Goal: Task Accomplishment & Management: Use online tool/utility

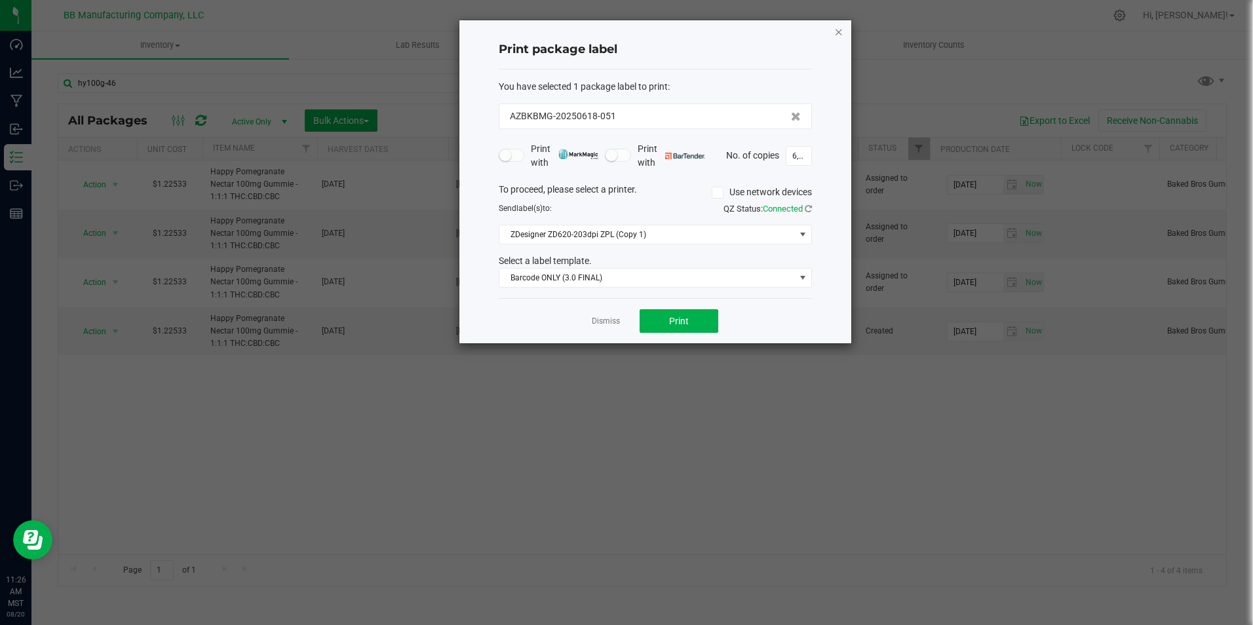
click at [841, 31] on icon "button" at bounding box center [838, 32] width 9 height 16
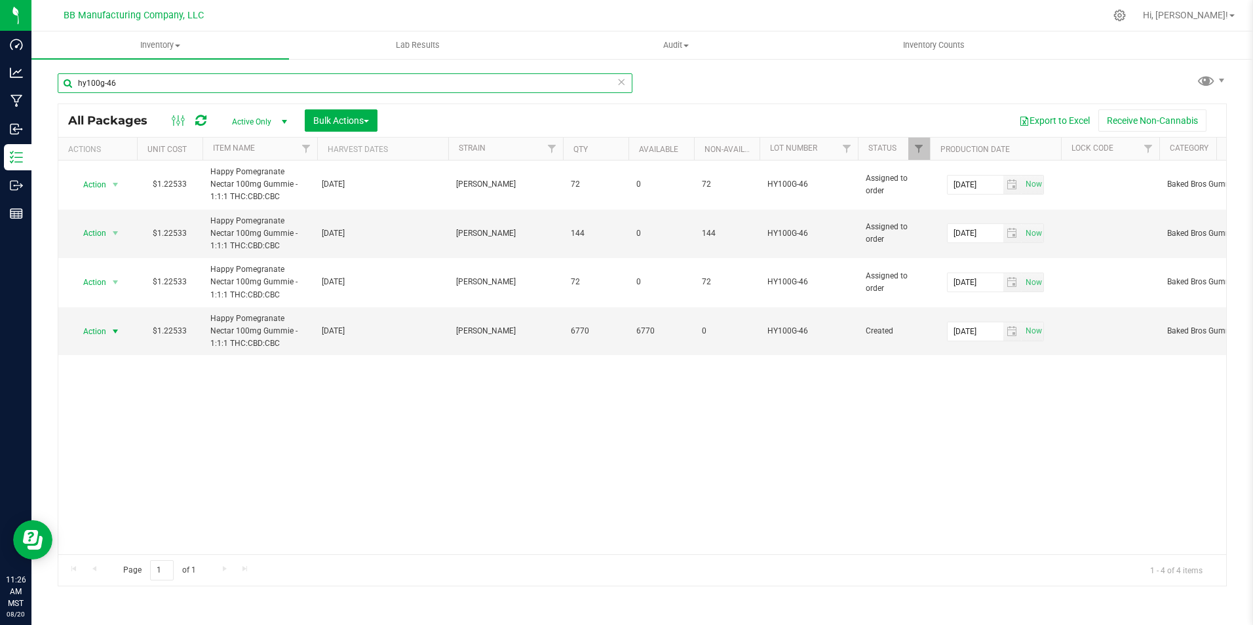
click at [237, 81] on input "hy100g-46" at bounding box center [345, 83] width 575 height 20
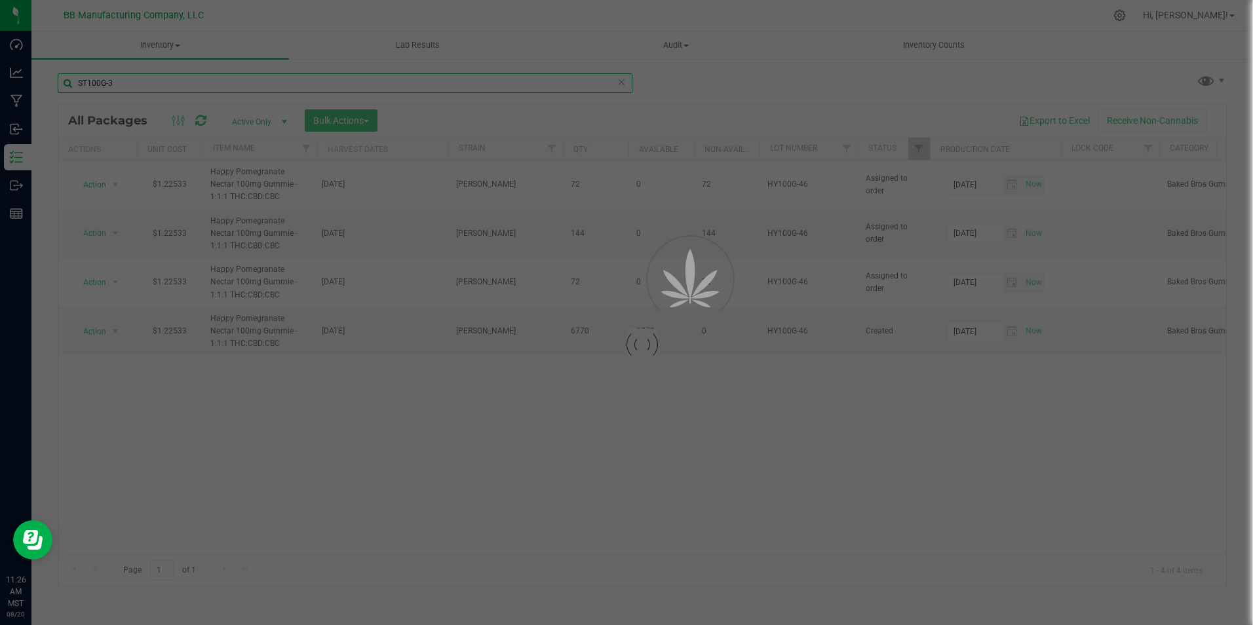
type input "ST100G-36"
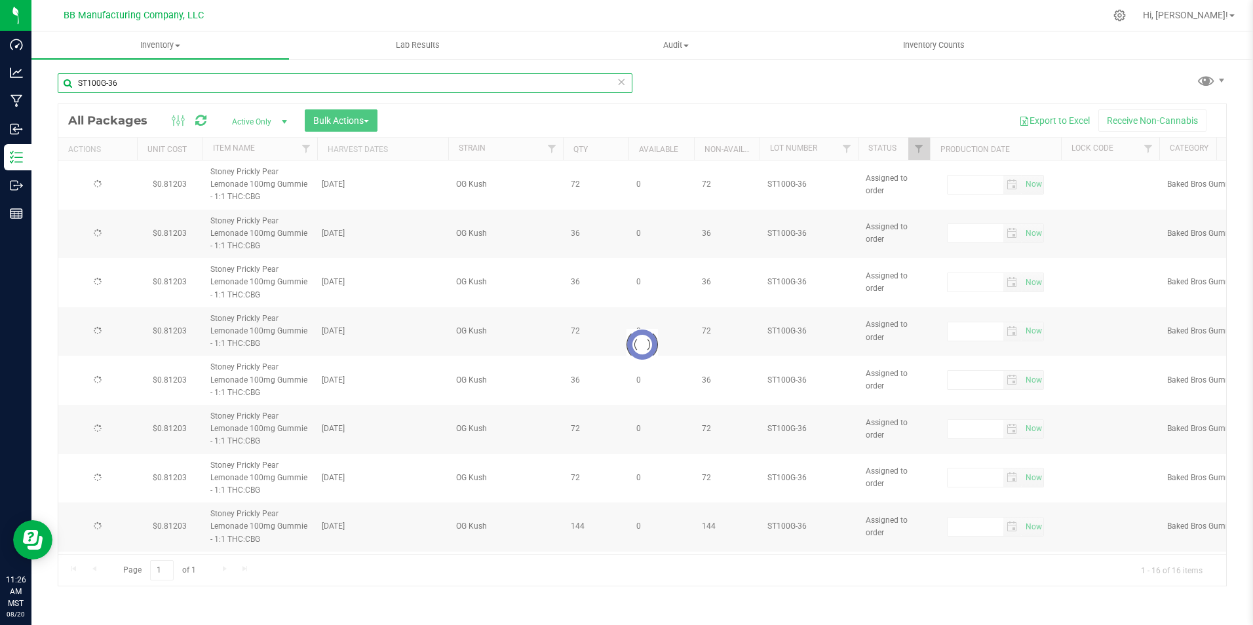
type input "[DATE]"
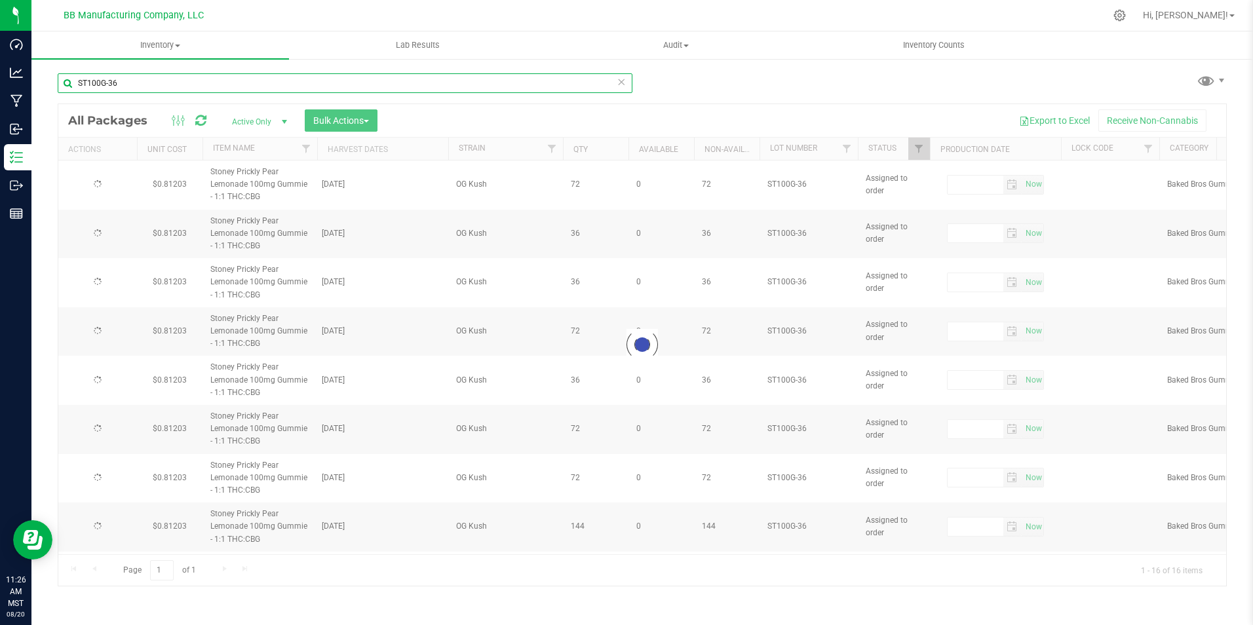
type input "[DATE]"
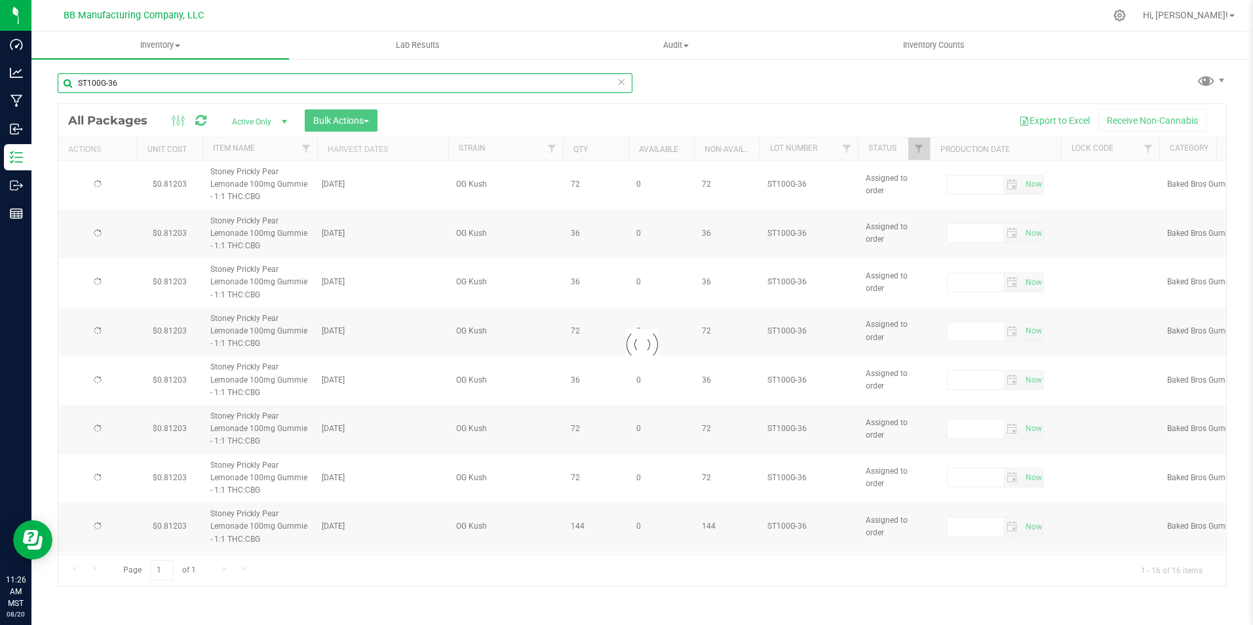
type input "[DATE]"
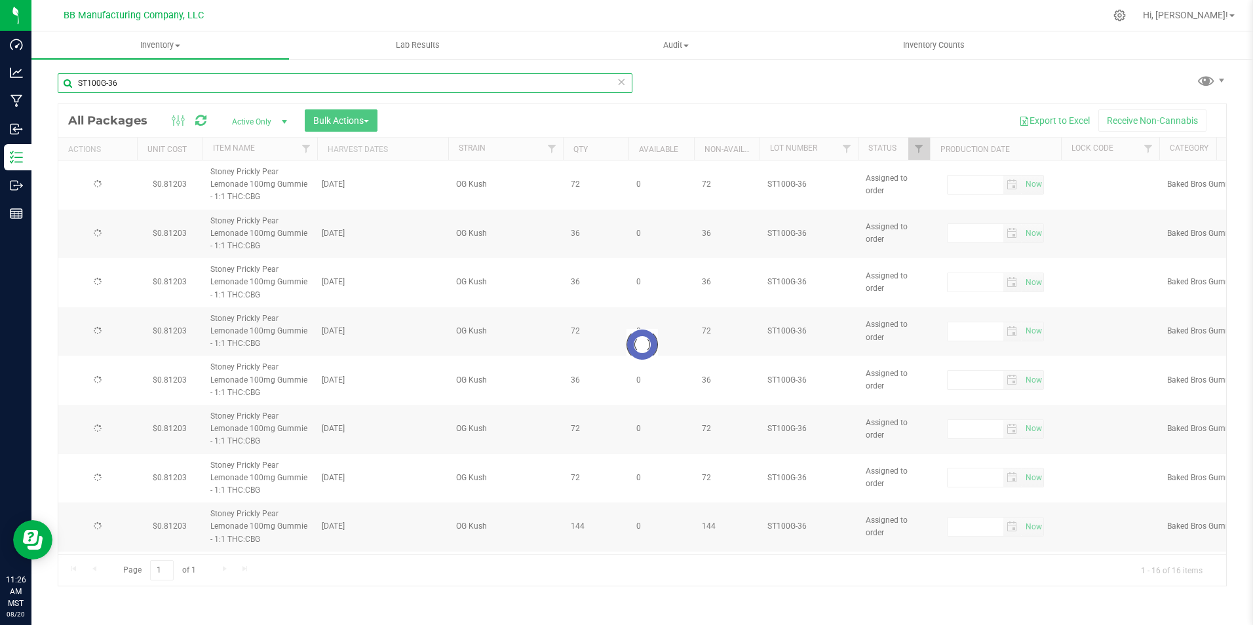
type input "[DATE]"
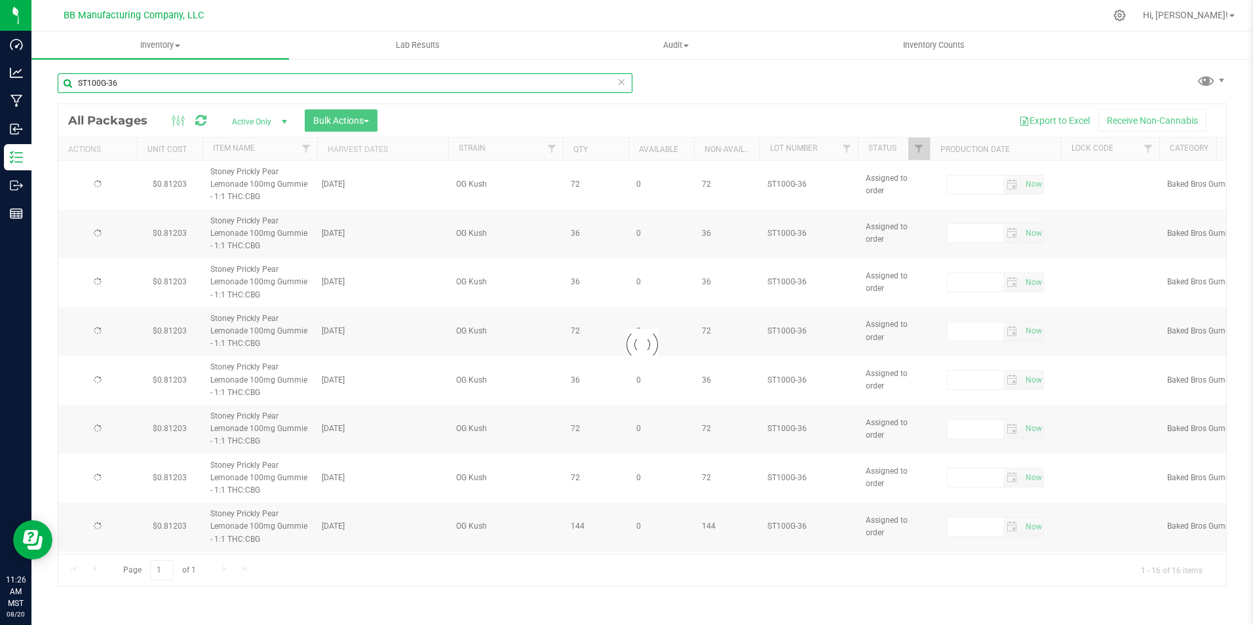
type input "[DATE]"
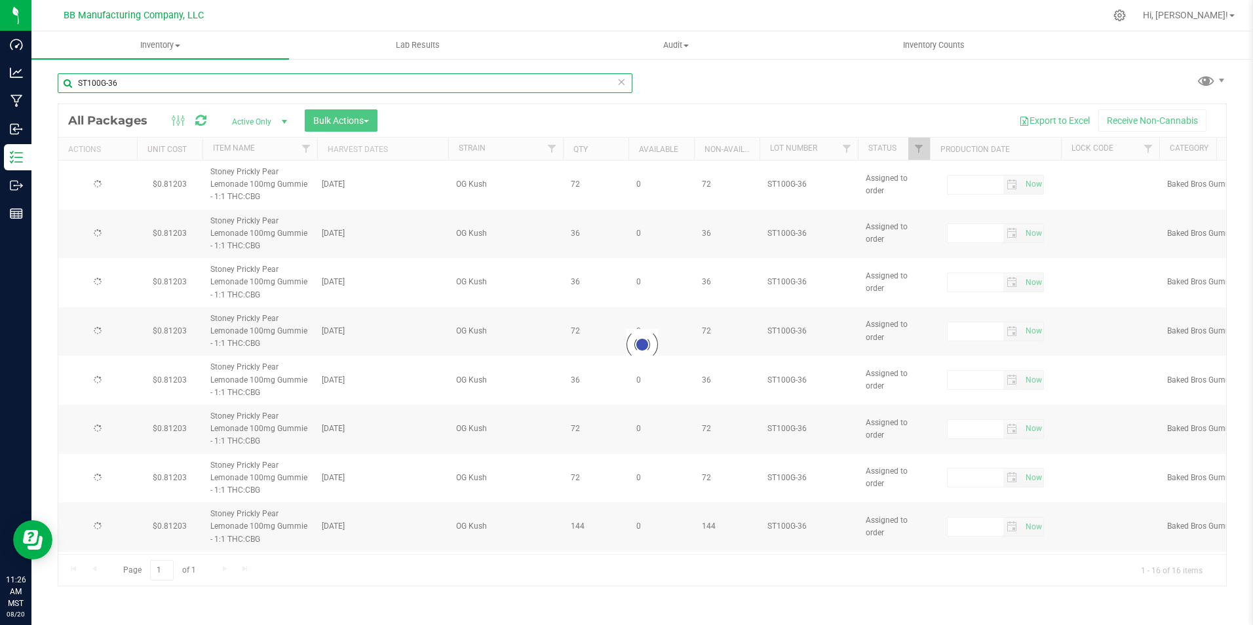
type input "[DATE]"
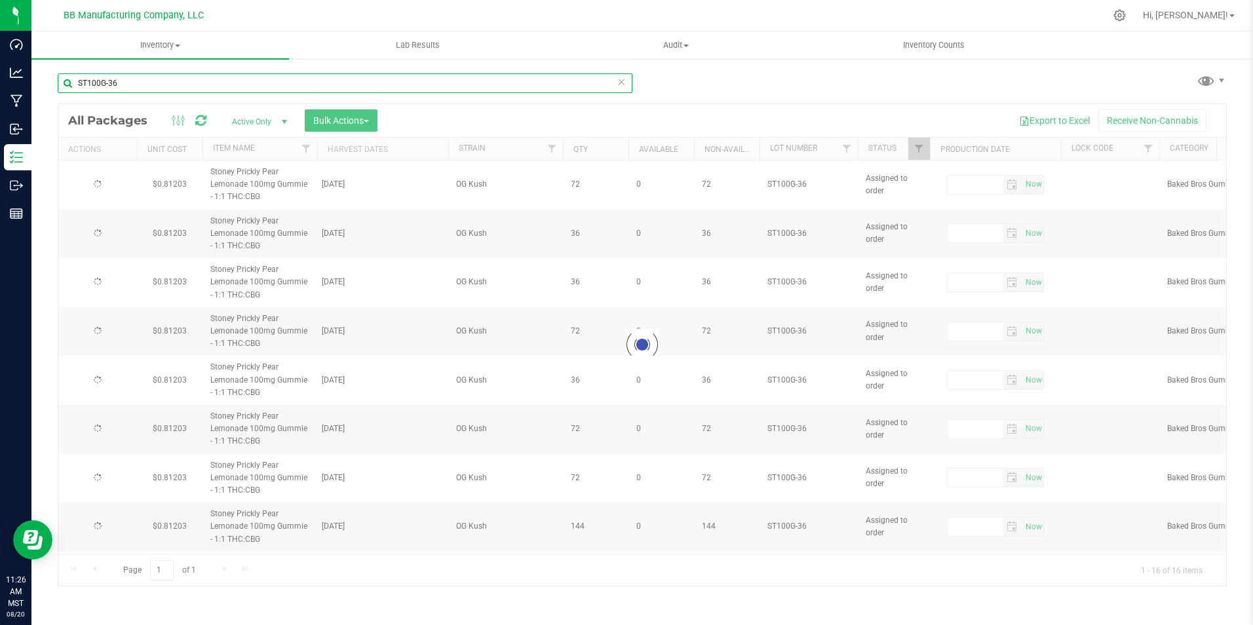
type input "[DATE]"
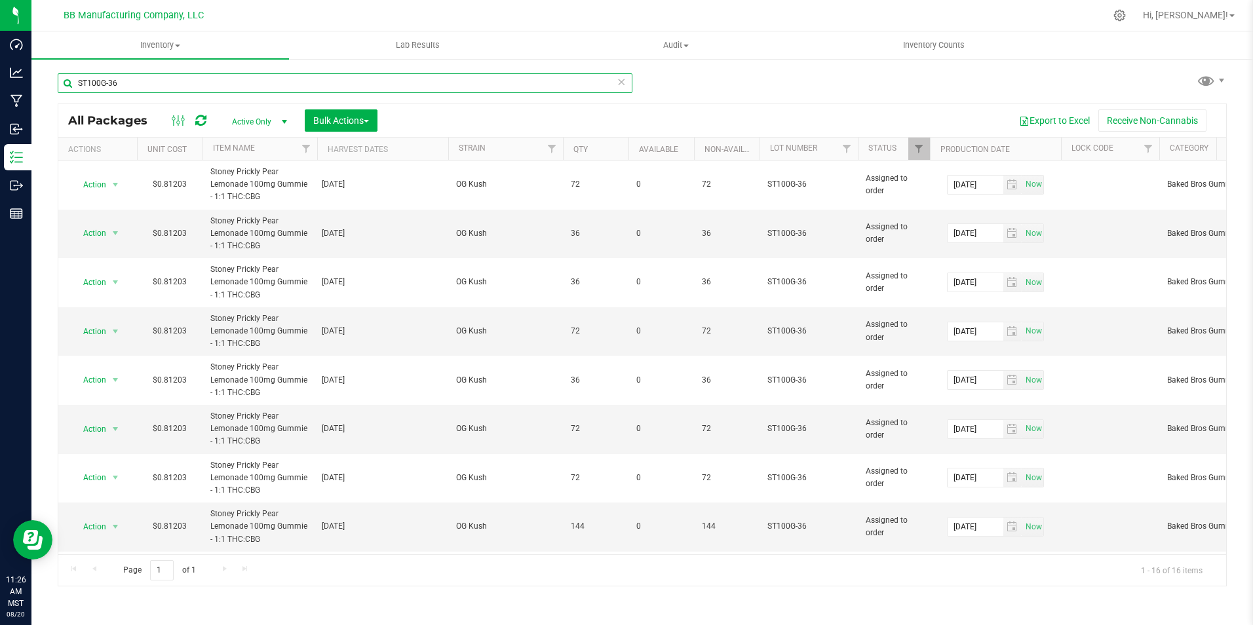
click at [149, 86] on input "ST100G-36" at bounding box center [345, 83] width 575 height 20
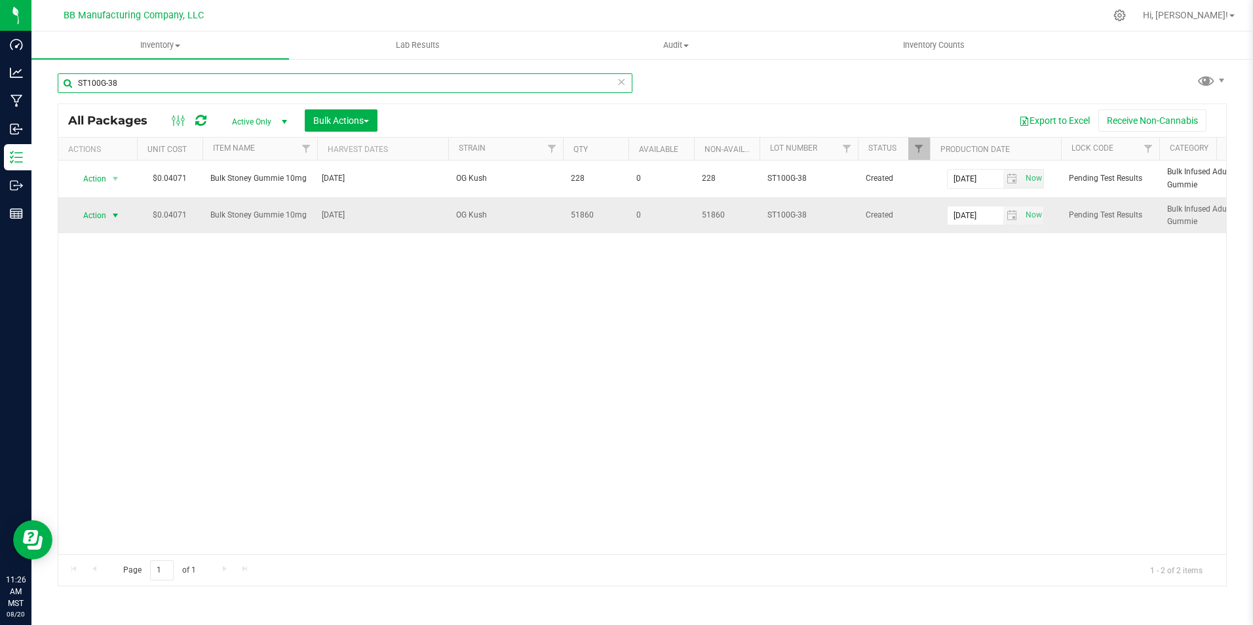
type input "ST100G-38"
click at [113, 215] on span "select" at bounding box center [115, 215] width 10 height 10
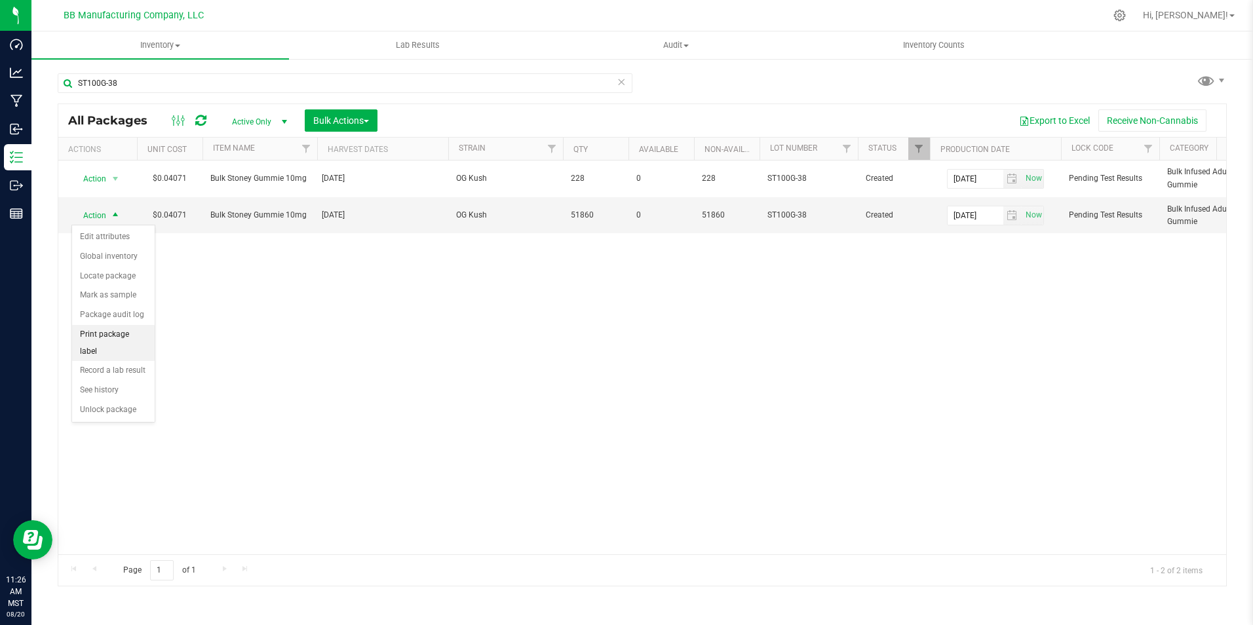
click at [119, 335] on li "Print package label" at bounding box center [113, 343] width 83 height 36
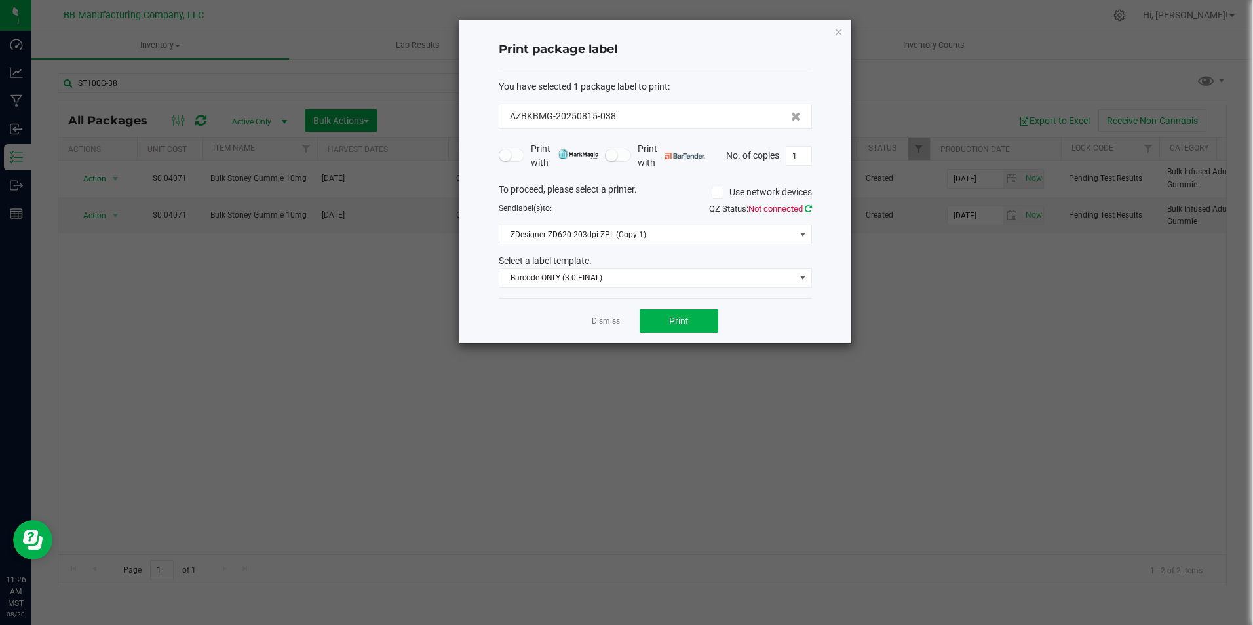
click at [811, 208] on icon at bounding box center [808, 208] width 7 height 9
click at [697, 275] on span "Barcode ONLY (3.0 FINAL)" at bounding box center [647, 278] width 296 height 18
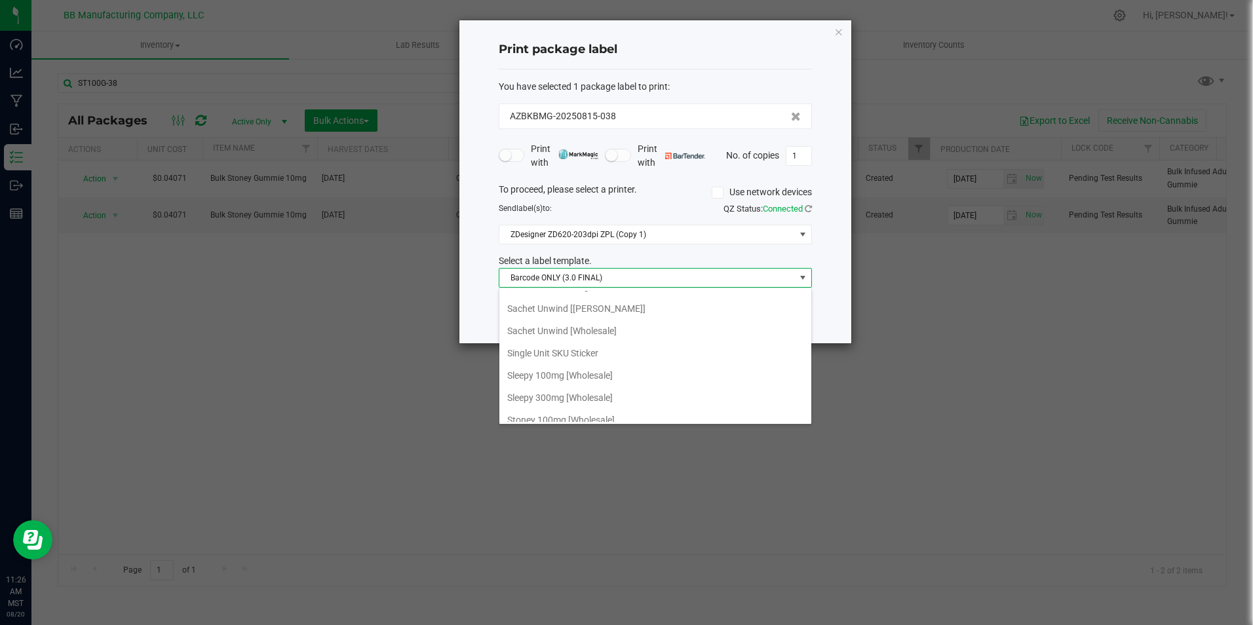
scroll to position [852, 0]
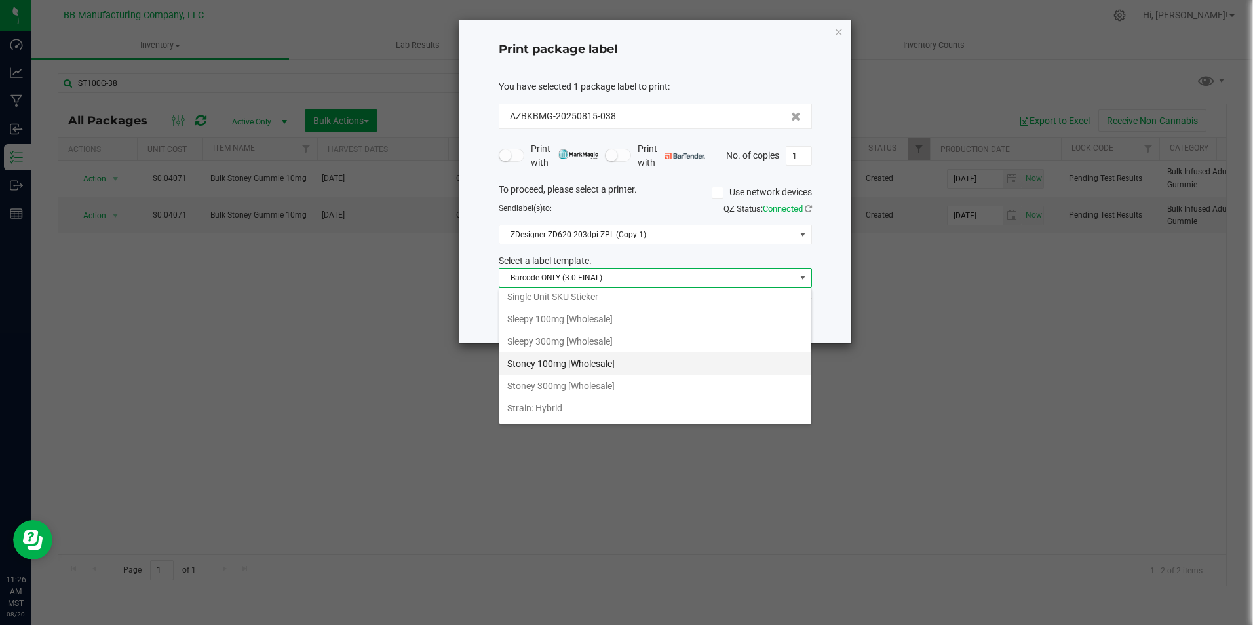
click at [593, 357] on li "Stoney 100mg [Wholesale]" at bounding box center [655, 364] width 312 height 22
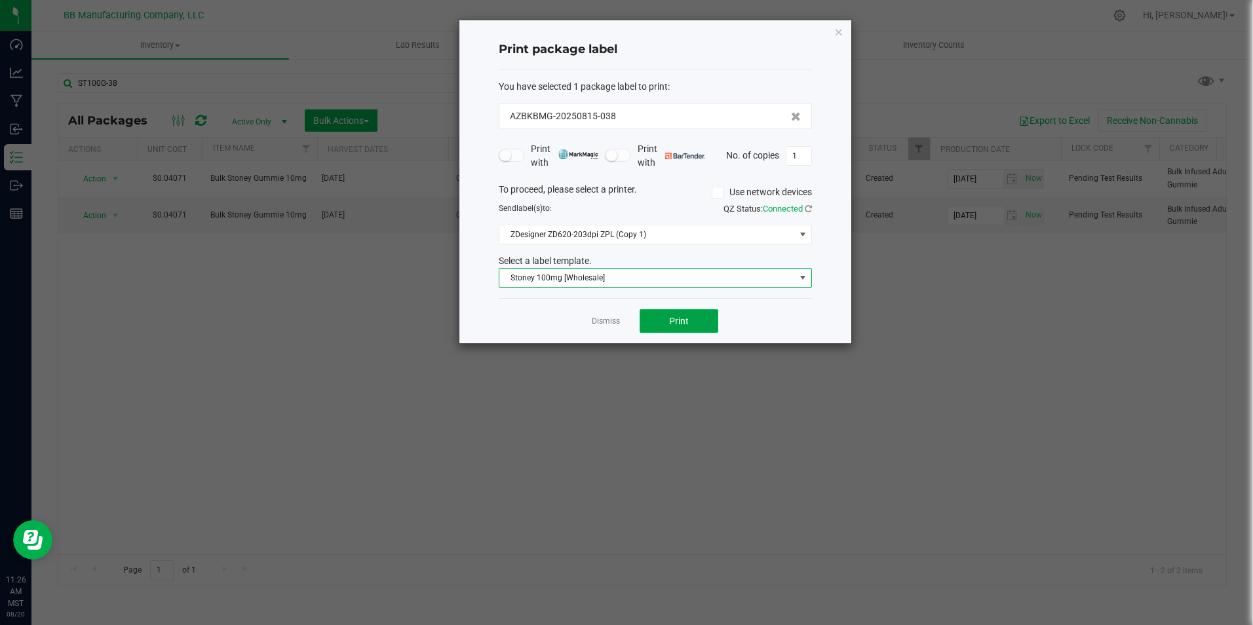
click at [707, 326] on button "Print" at bounding box center [679, 321] width 79 height 24
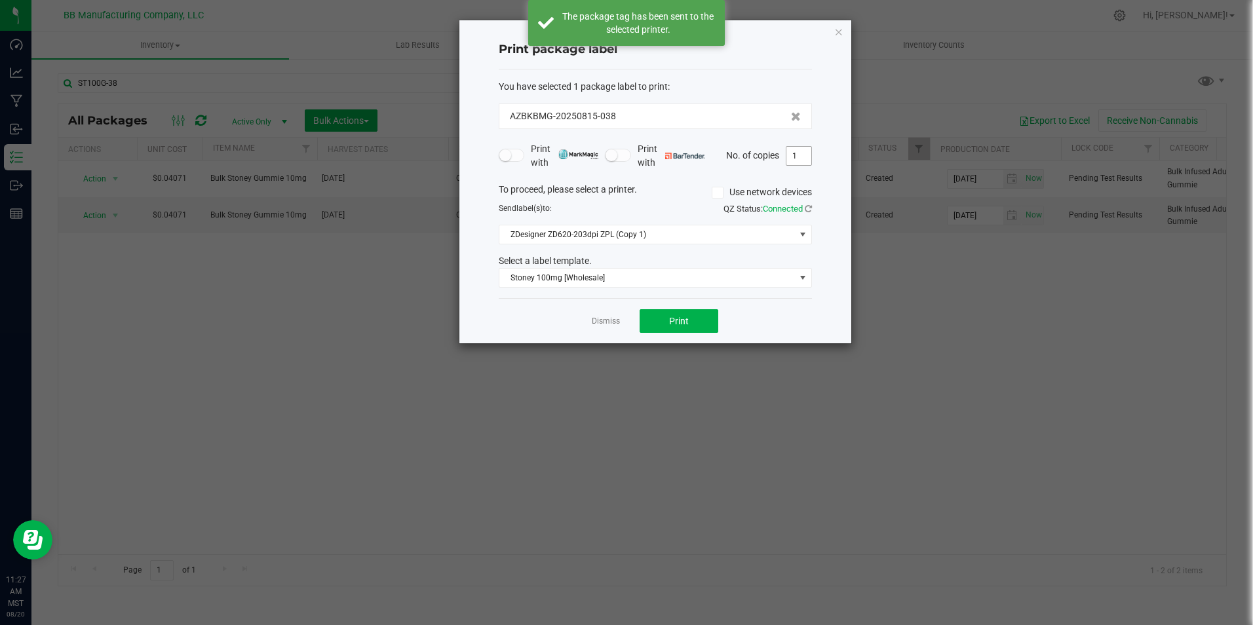
click at [797, 157] on input "1" at bounding box center [798, 156] width 25 height 18
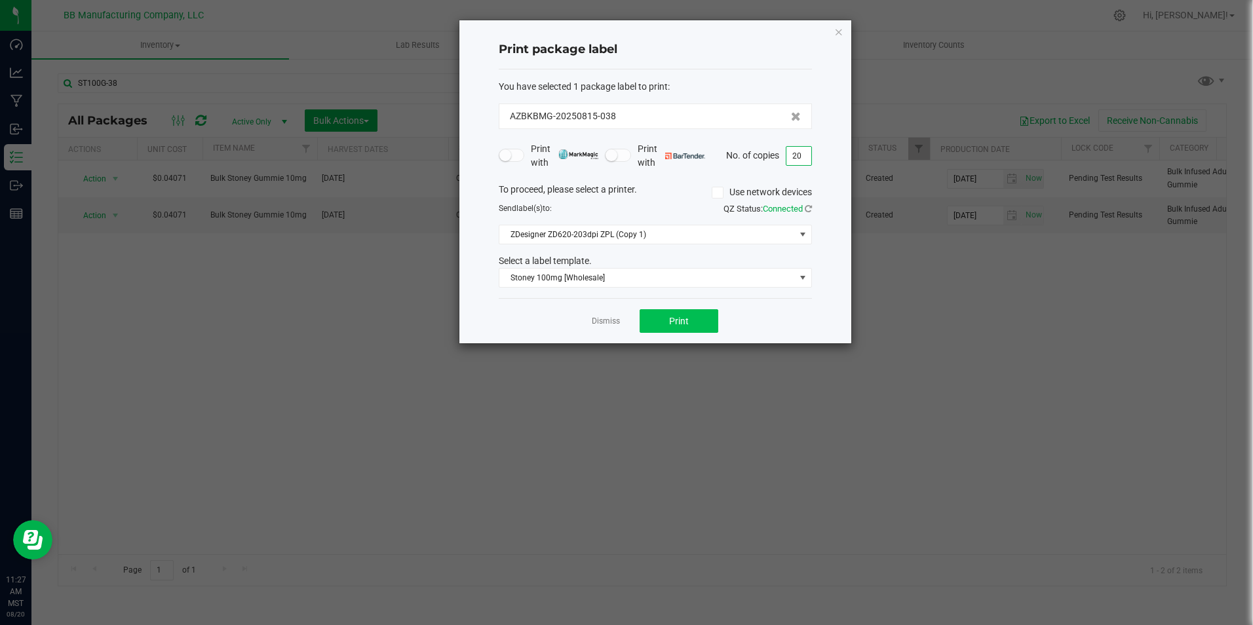
type input "20"
click at [700, 322] on button "Print" at bounding box center [679, 321] width 79 height 24
click at [604, 324] on link "Dismiss" at bounding box center [606, 321] width 28 height 11
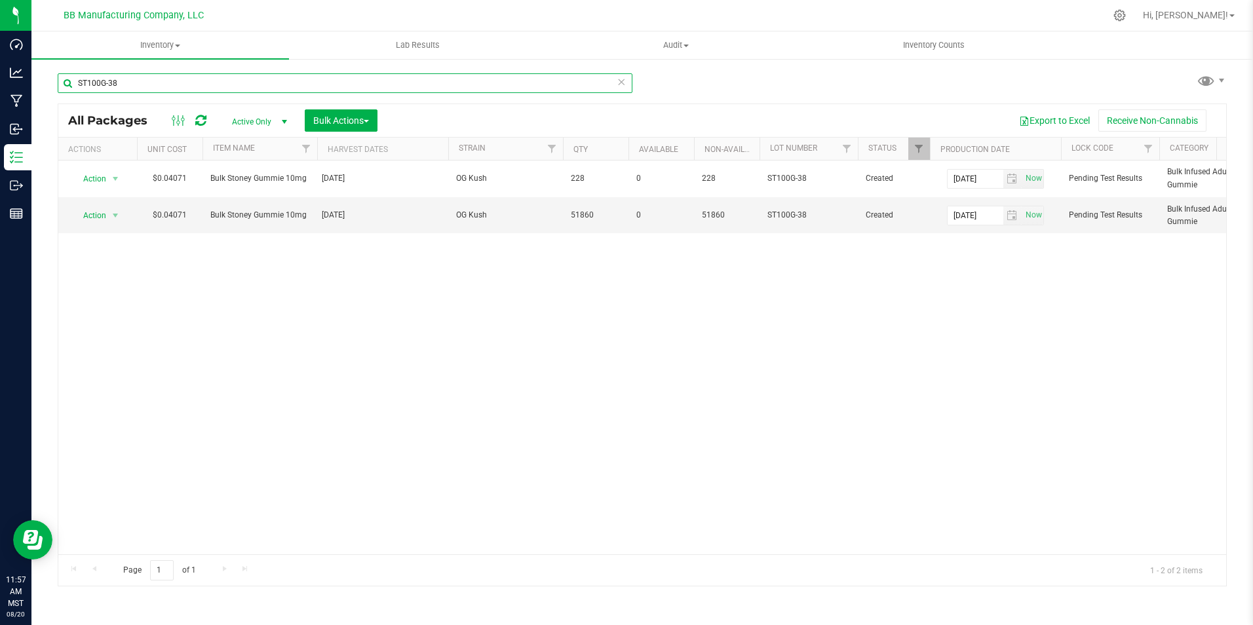
click at [241, 81] on input "ST100G-38" at bounding box center [345, 83] width 575 height 20
type input "S"
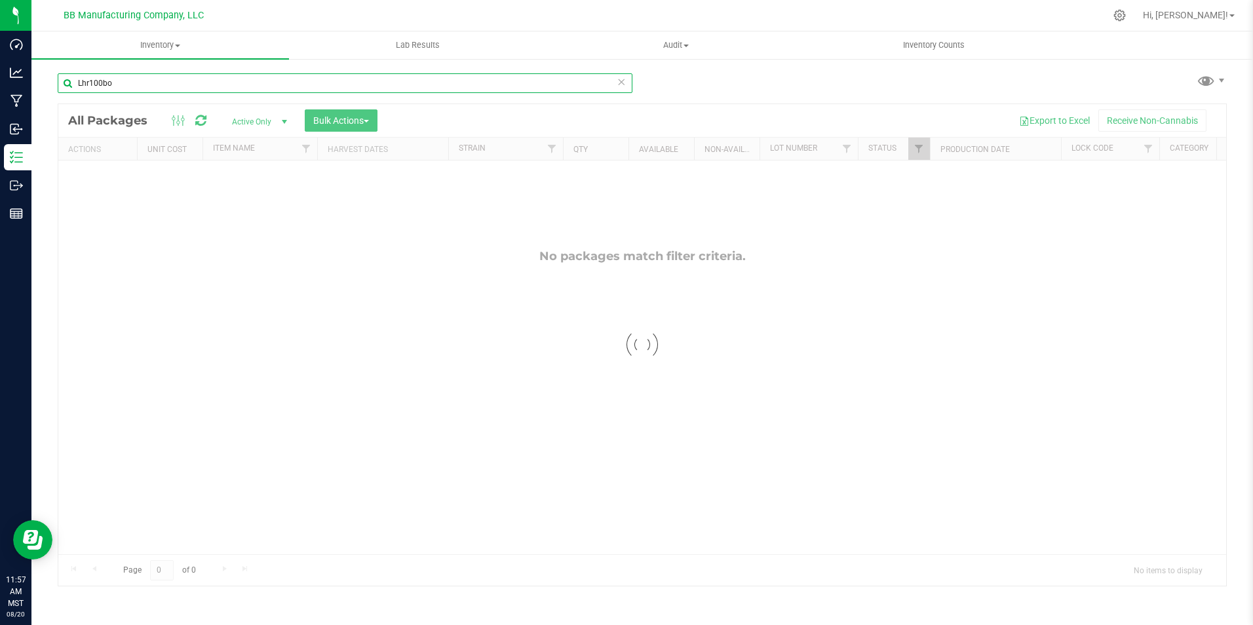
type input "Lhr100bo-"
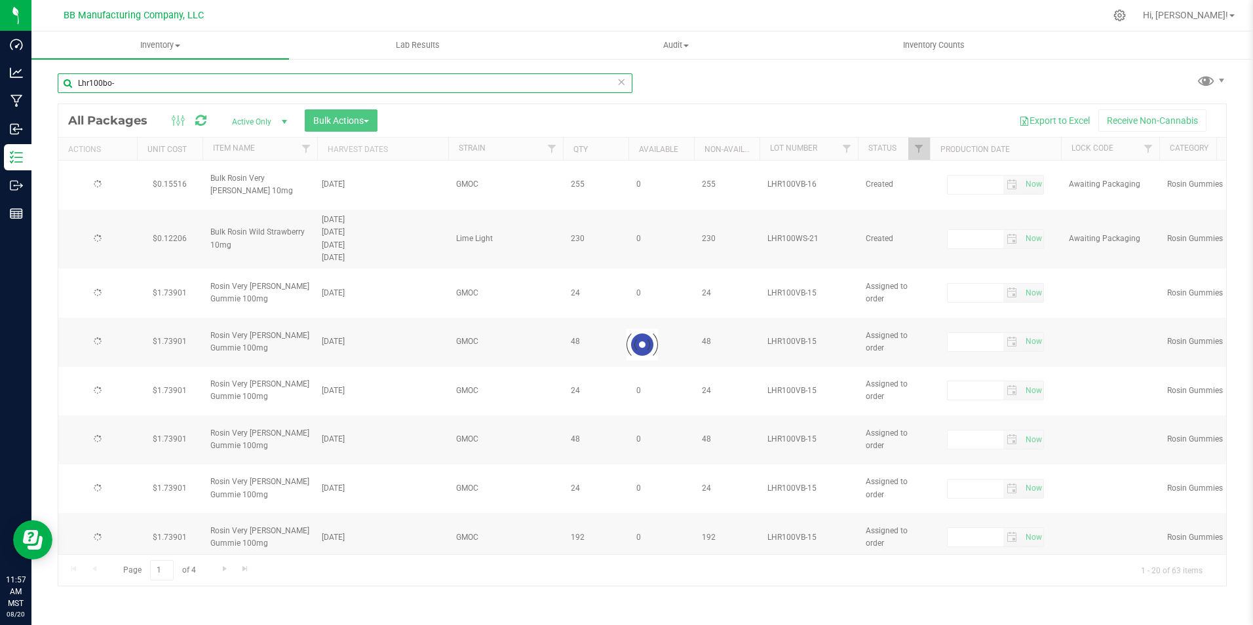
type input "[DATE]"
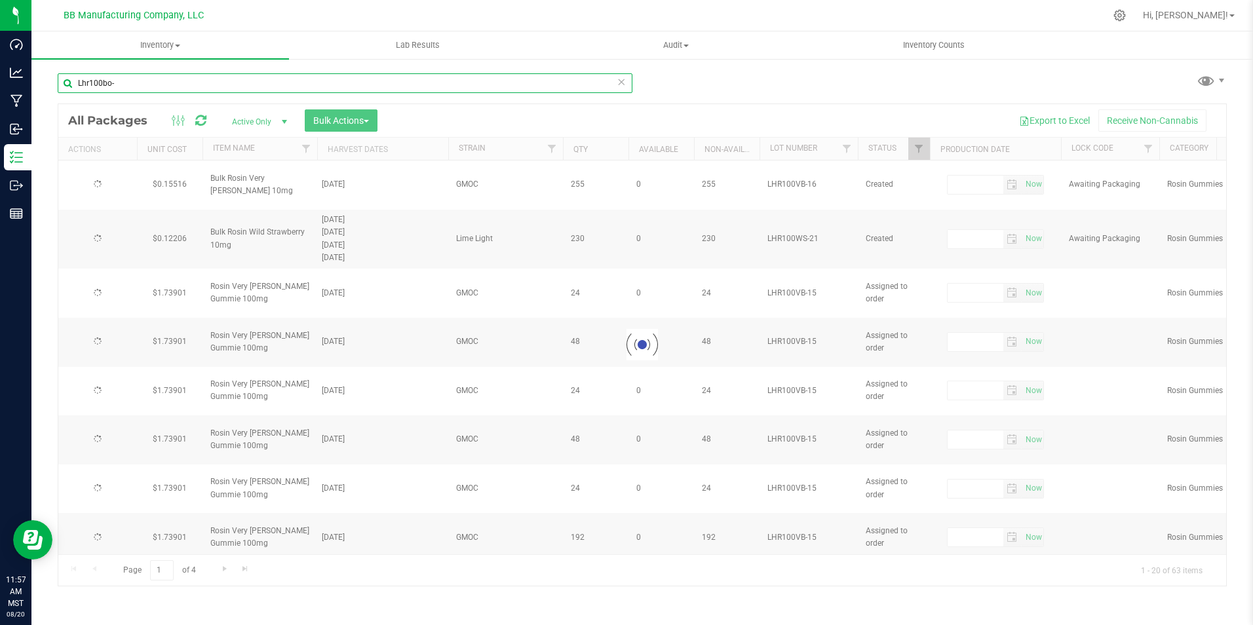
type input "[DATE]"
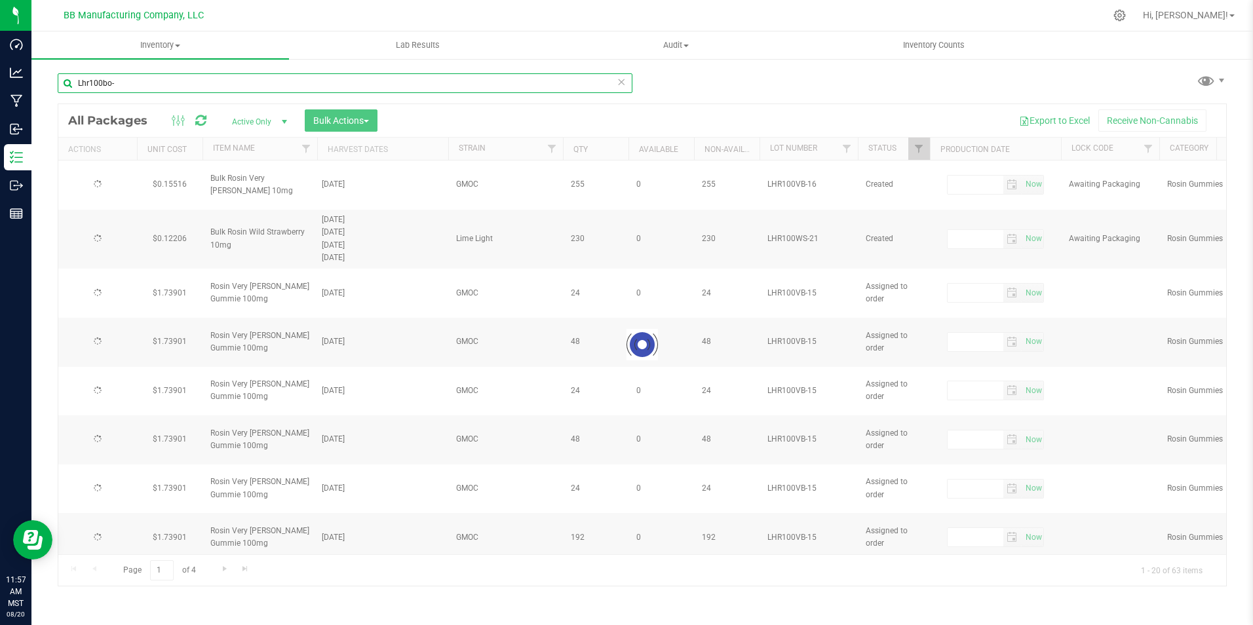
type input "[DATE]"
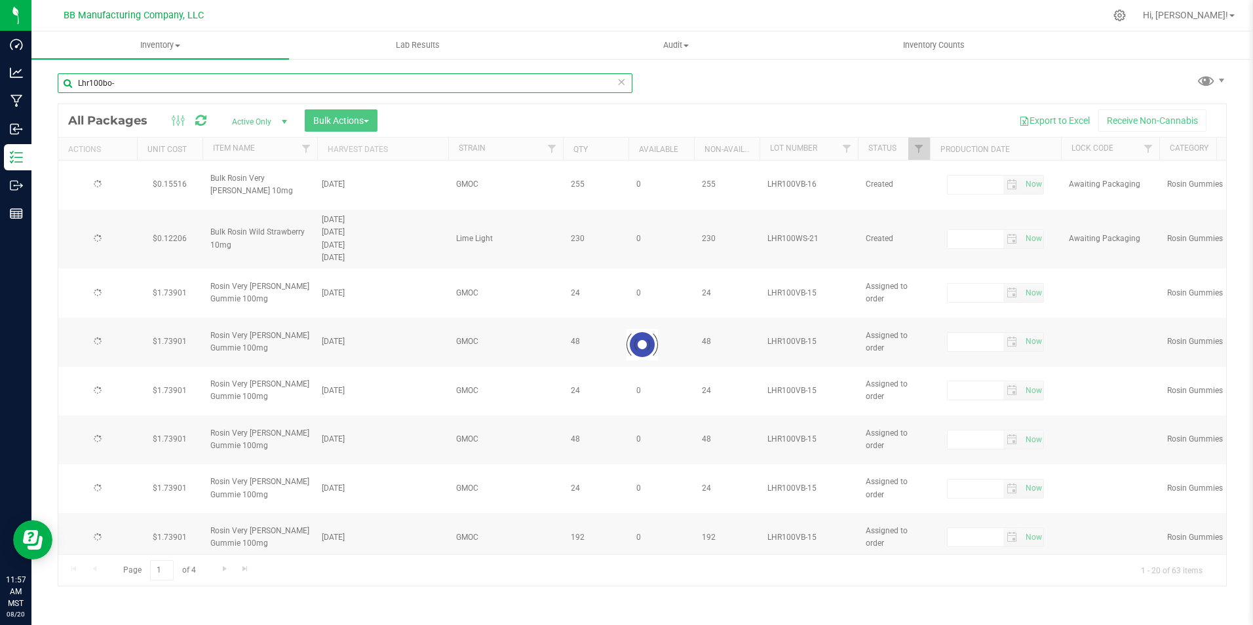
type input "[DATE]"
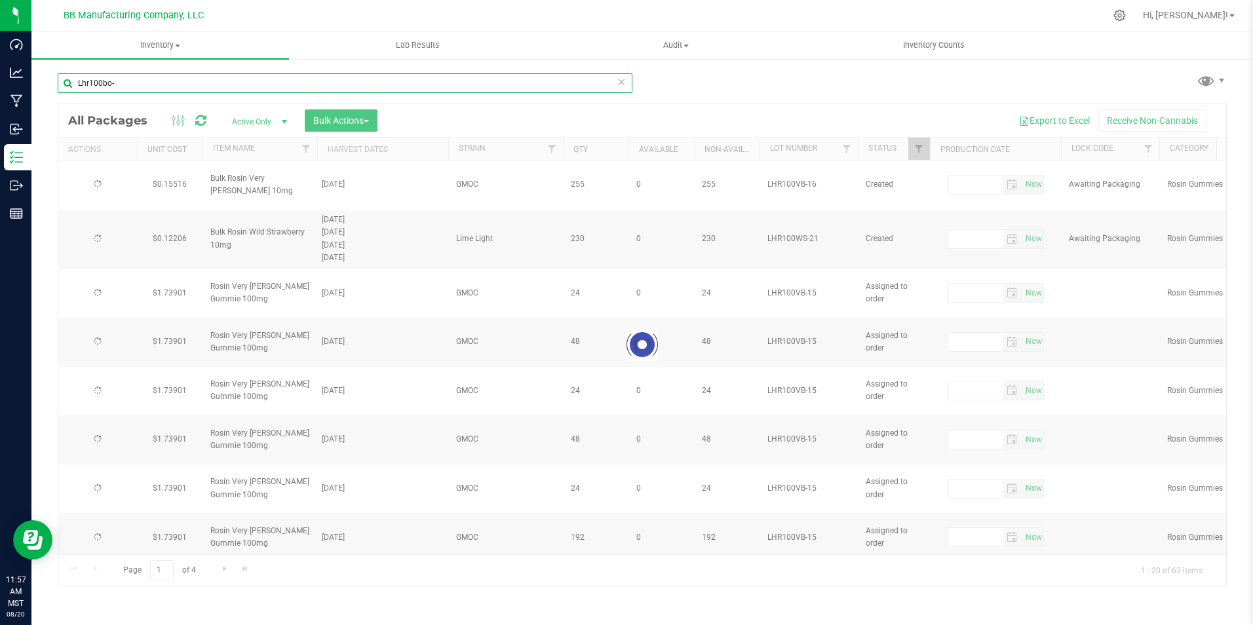
type input "[DATE]"
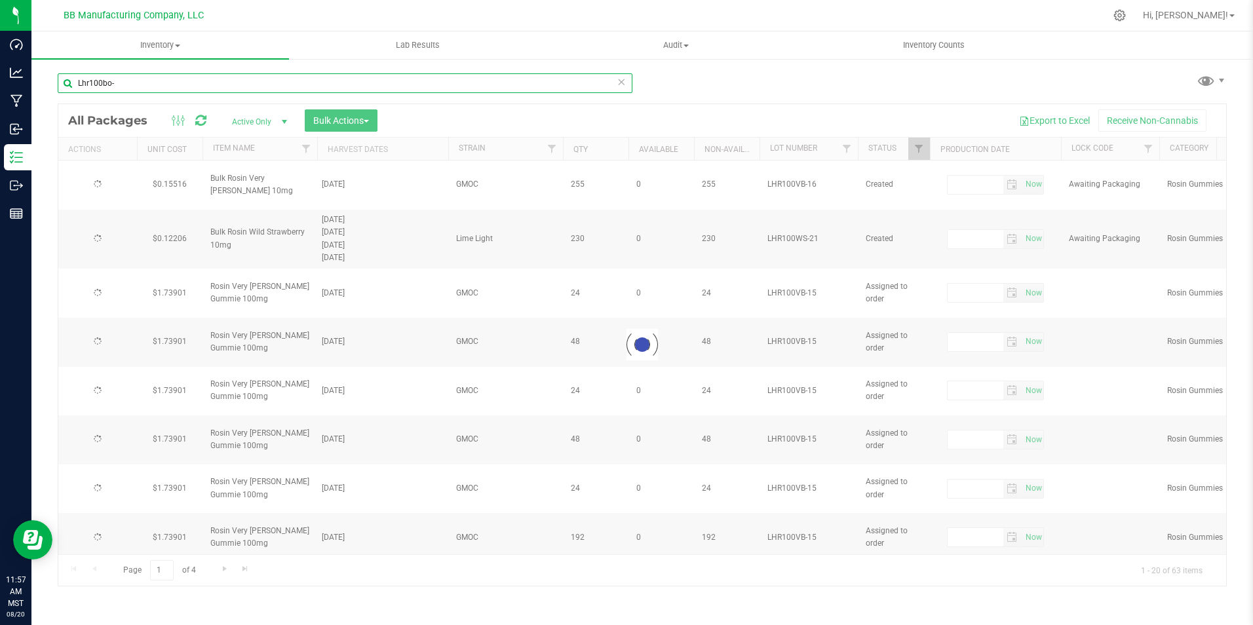
type input "[DATE]"
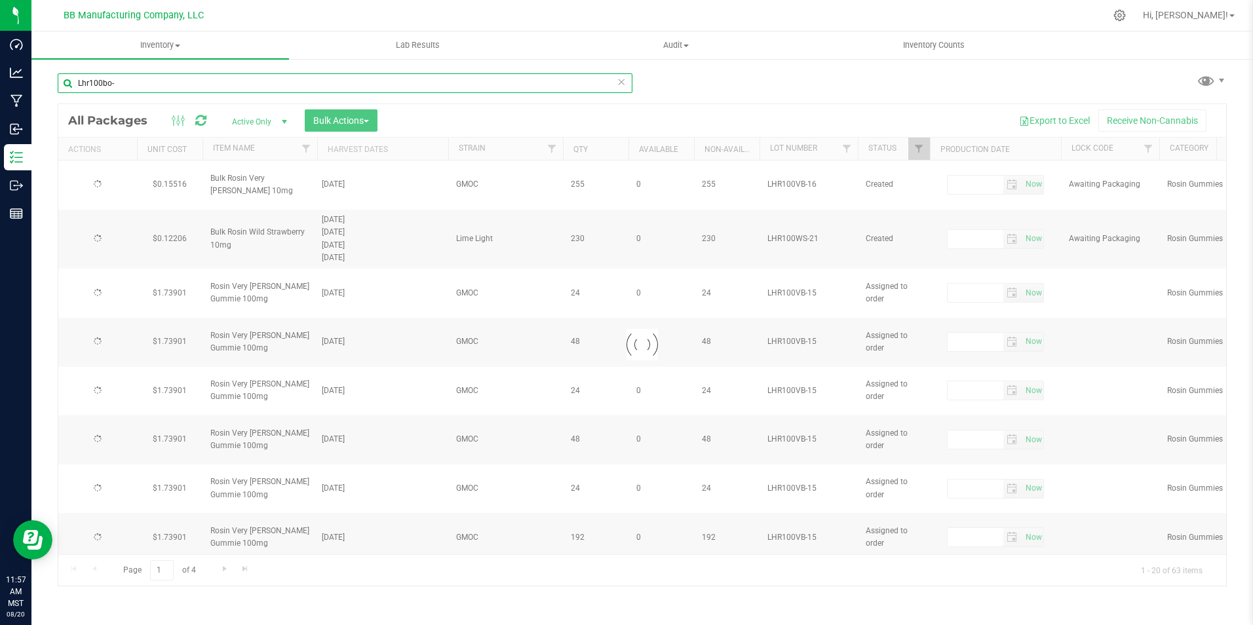
type input "[DATE]"
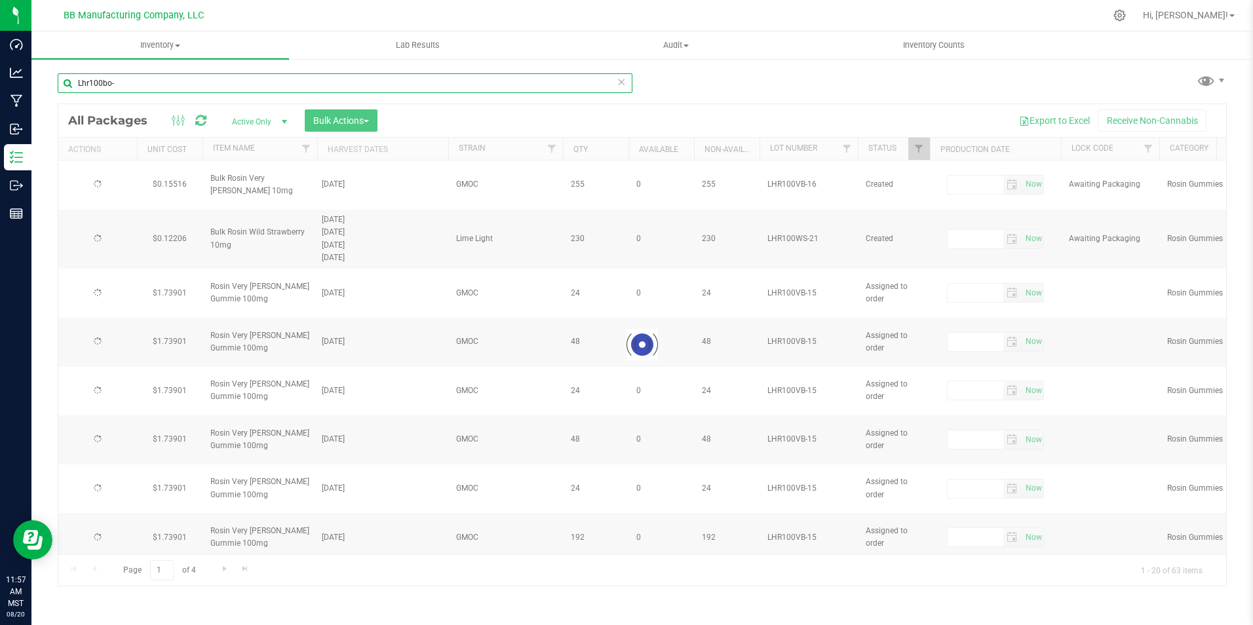
type input "[DATE]"
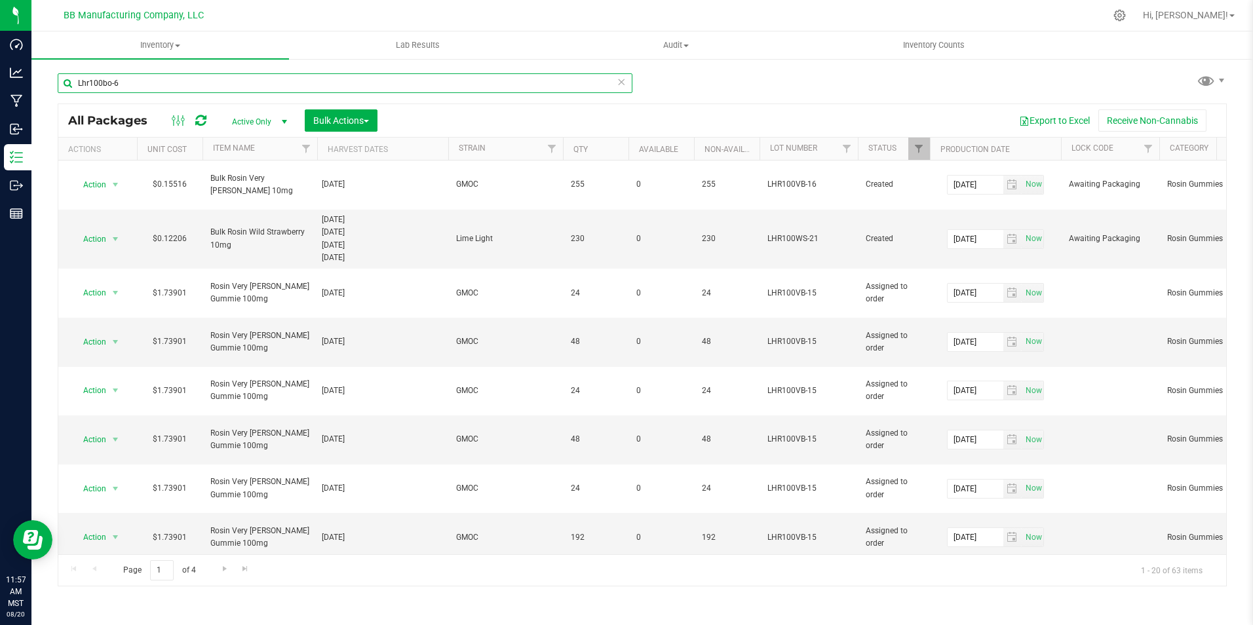
type input "Lhr100bo-6"
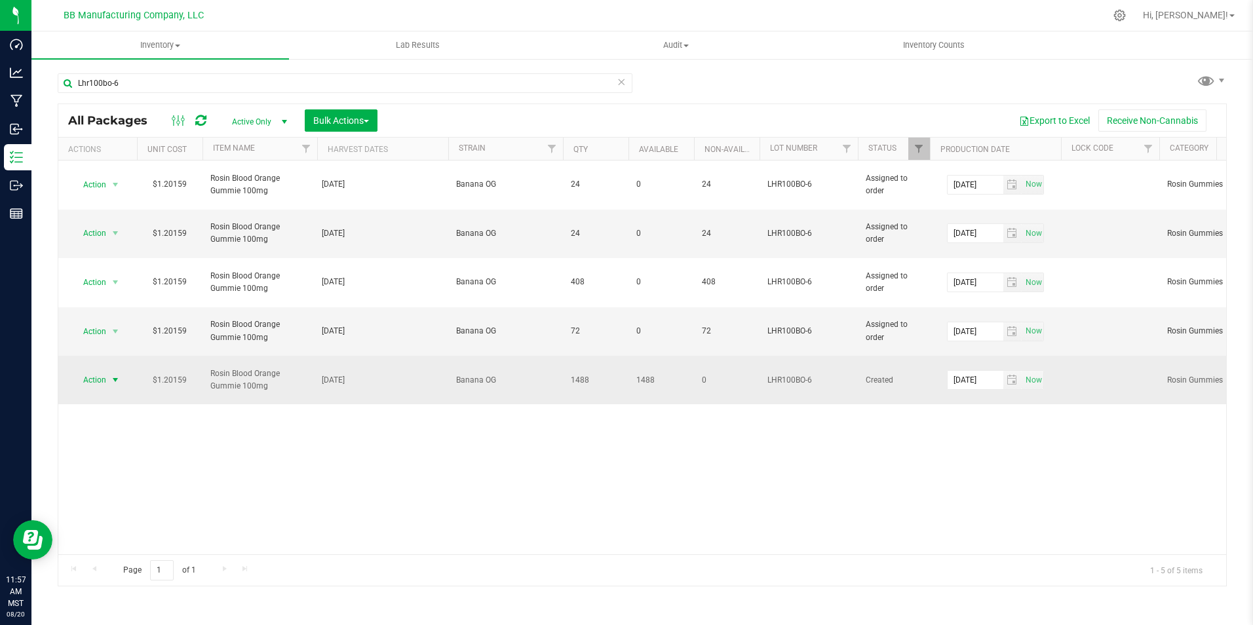
click at [115, 371] on span "select" at bounding box center [115, 380] width 16 height 18
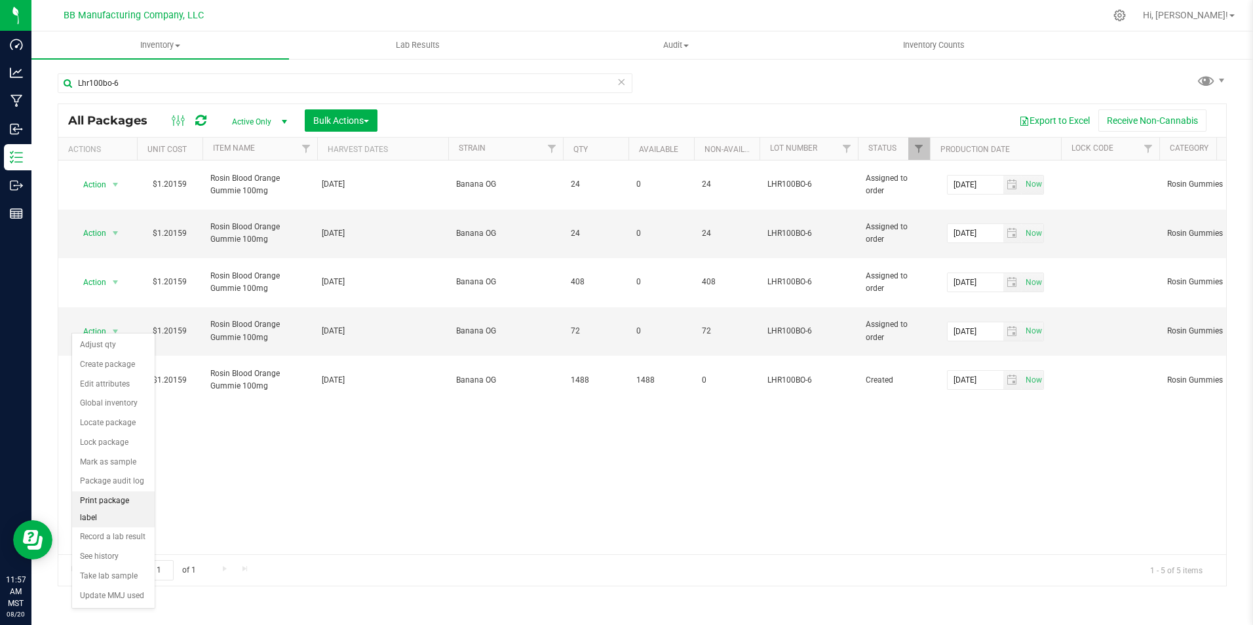
click at [128, 493] on li "Print package label" at bounding box center [113, 509] width 83 height 36
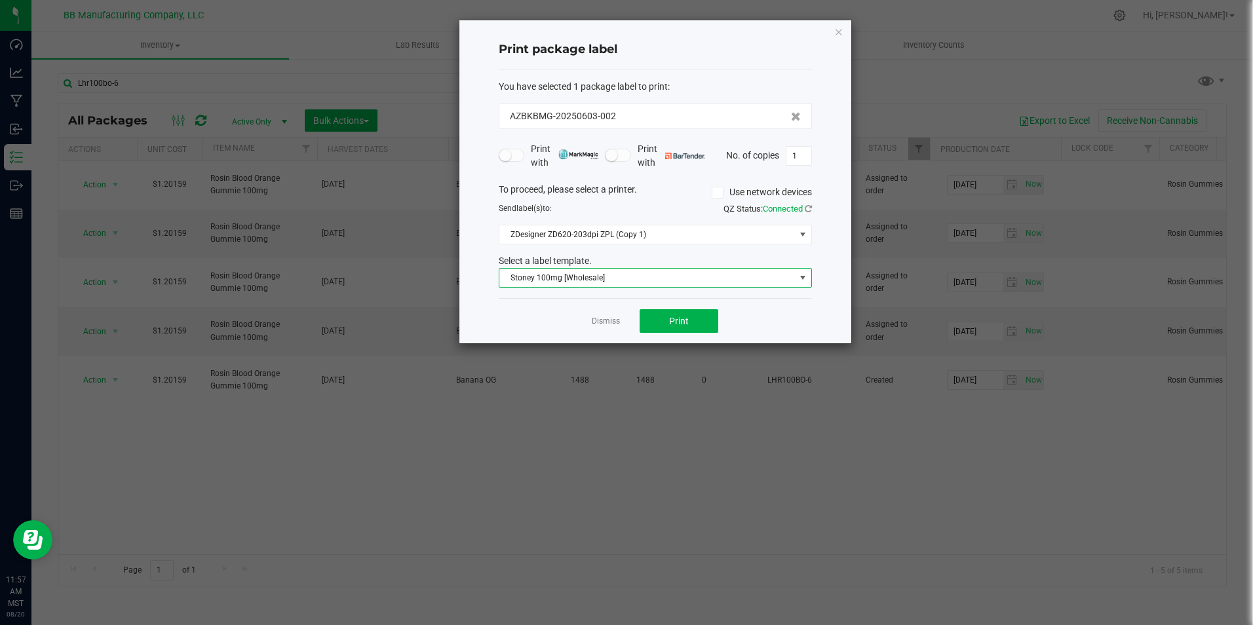
click at [535, 284] on span "Stoney 100mg [Wholesale]" at bounding box center [647, 278] width 296 height 18
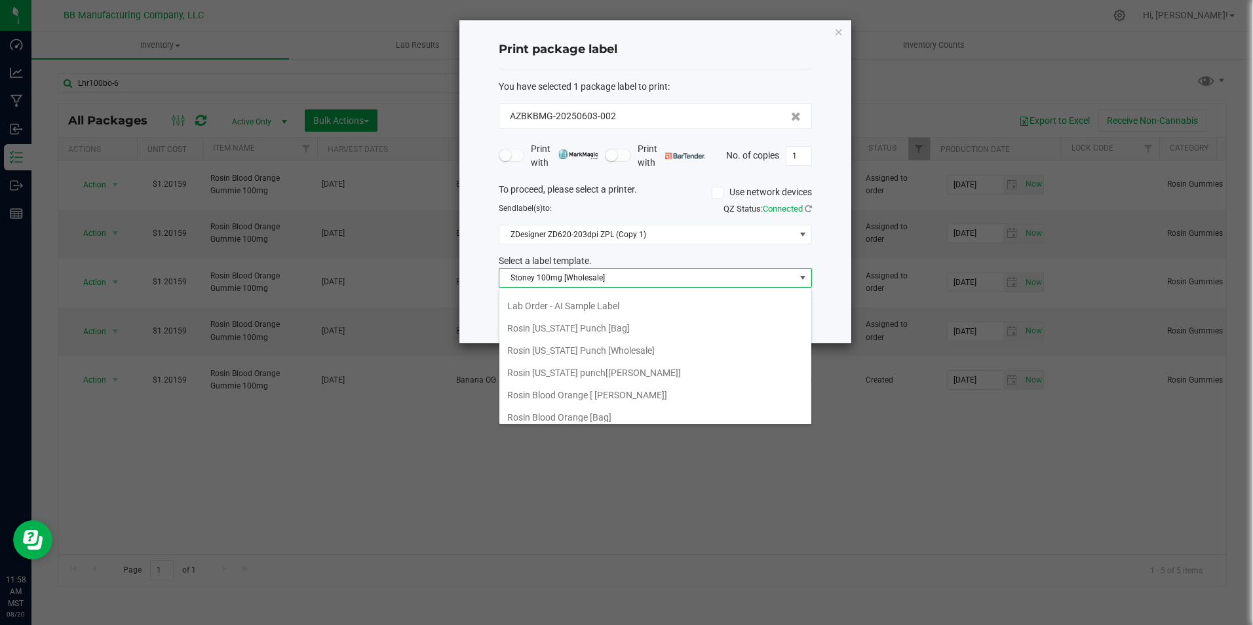
scroll to position [351, 0]
click at [591, 378] on li "Rosin Blood Orange [Wholesale]" at bounding box center [655, 374] width 312 height 22
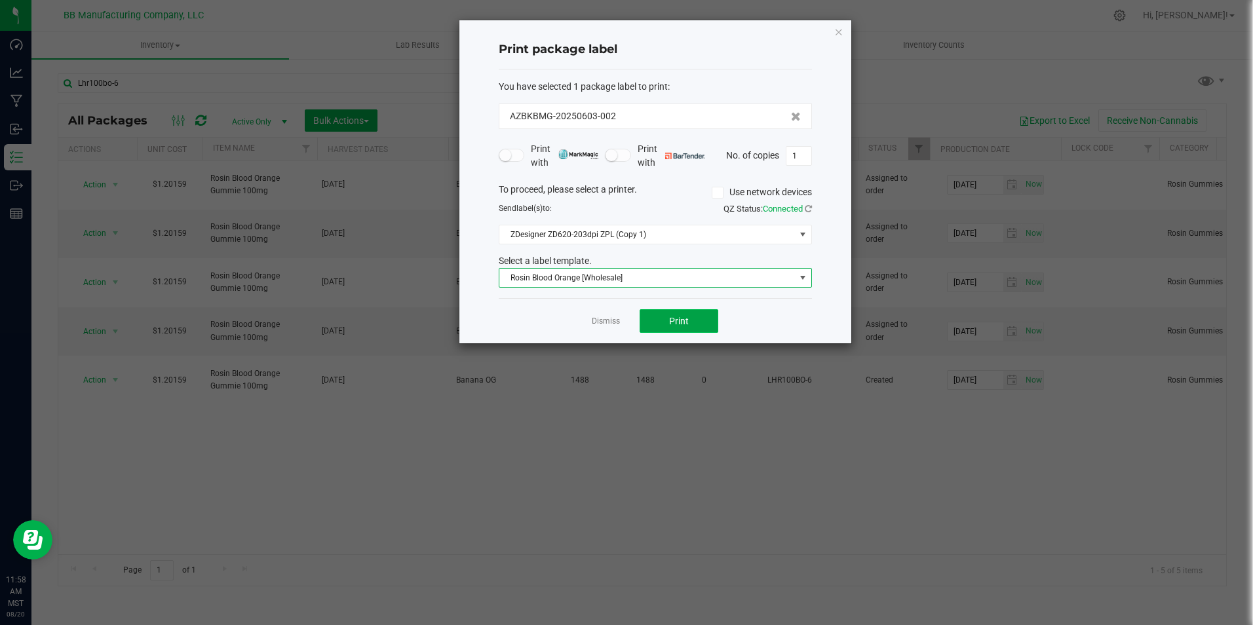
click at [693, 323] on button "Print" at bounding box center [679, 321] width 79 height 24
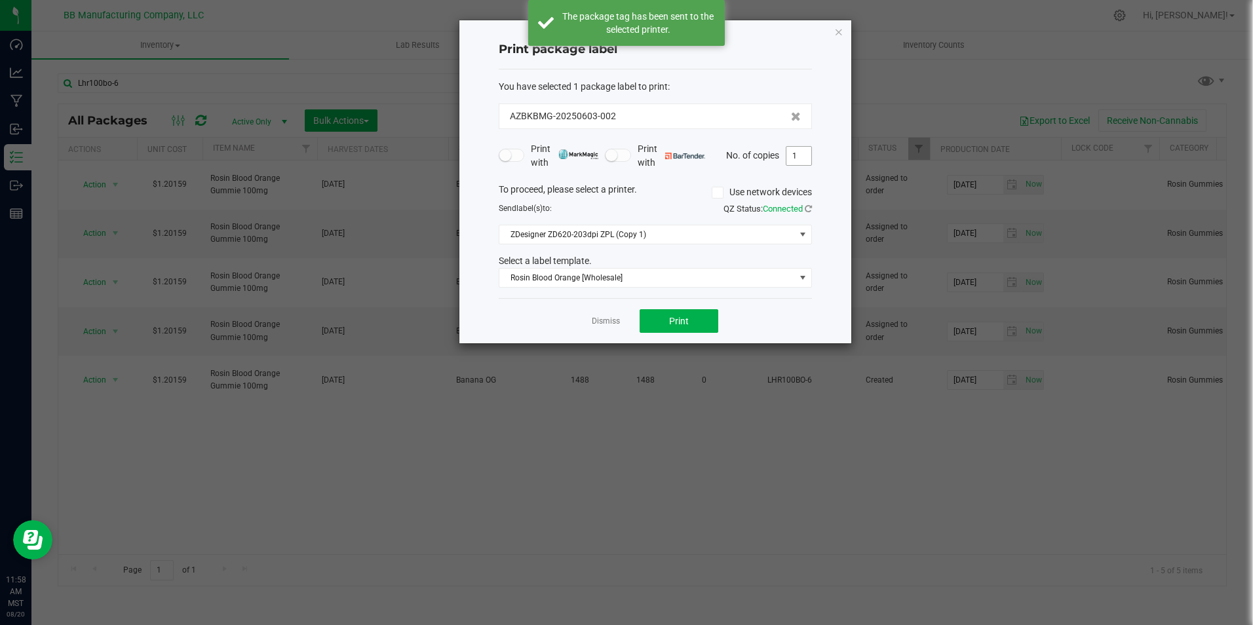
click at [801, 164] on input "1" at bounding box center [798, 156] width 25 height 18
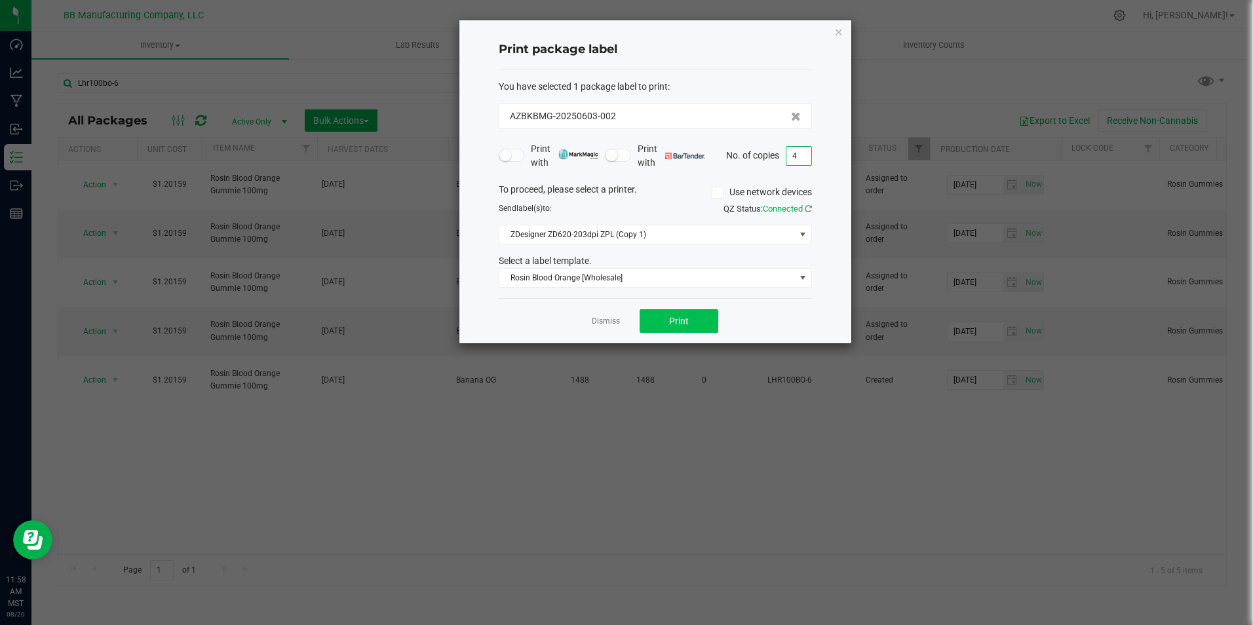
type input "4"
click at [713, 320] on button "Print" at bounding box center [679, 321] width 79 height 24
click at [1098, 325] on ngb-modal-window "Print package label You have selected 1 package label to print : AZBKBMG-202506…" at bounding box center [631, 312] width 1263 height 625
click at [600, 311] on div "Dismiss Print" at bounding box center [655, 320] width 313 height 45
click at [600, 315] on app-cancel-button "Dismiss" at bounding box center [606, 322] width 28 height 14
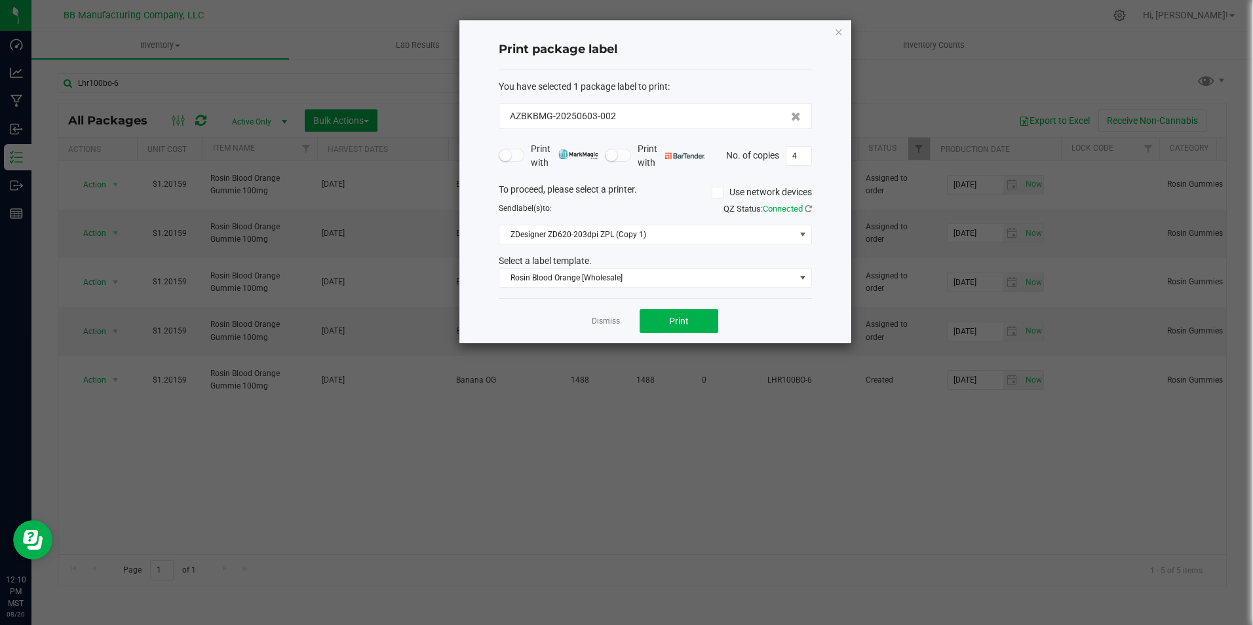
click at [584, 337] on div "Dismiss Print" at bounding box center [655, 320] width 313 height 45
click at [605, 318] on link "Dismiss" at bounding box center [606, 321] width 28 height 11
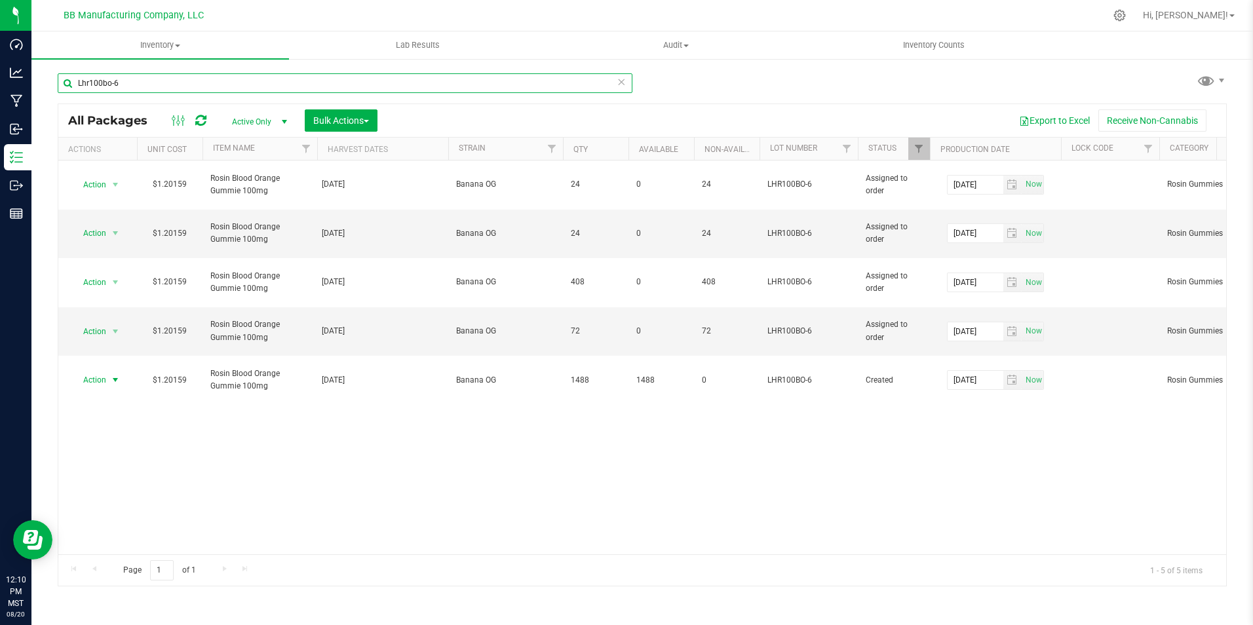
click at [130, 78] on input "Lhr100bo-6" at bounding box center [345, 83] width 575 height 20
type input "st100g-36"
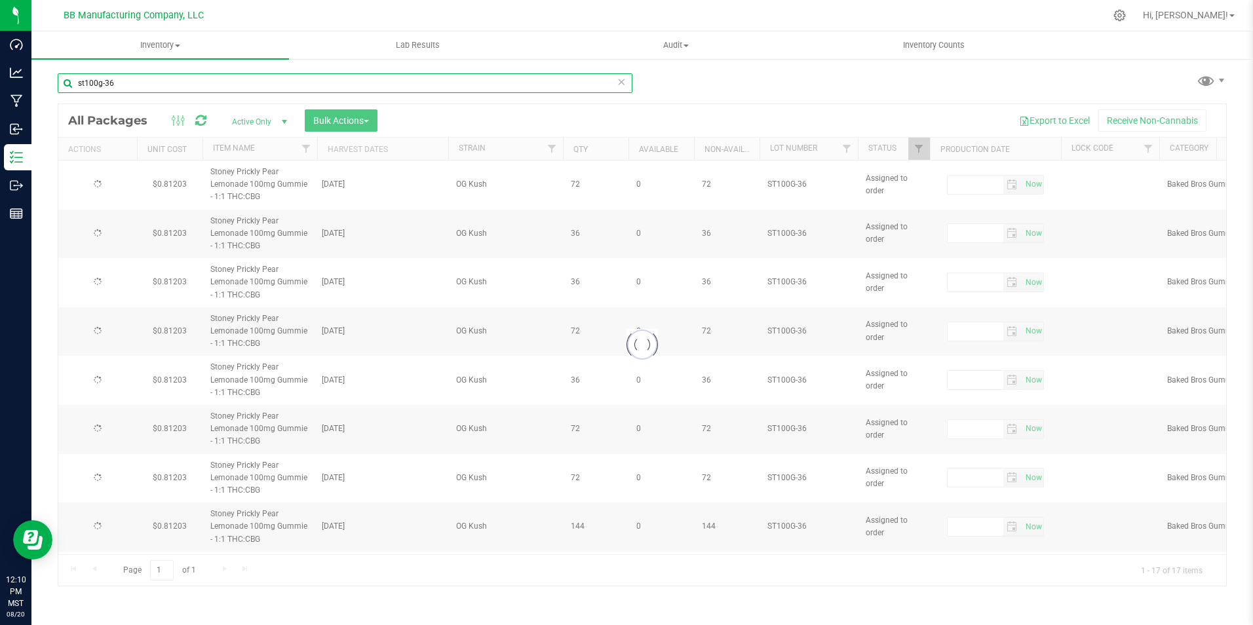
type input "[DATE]"
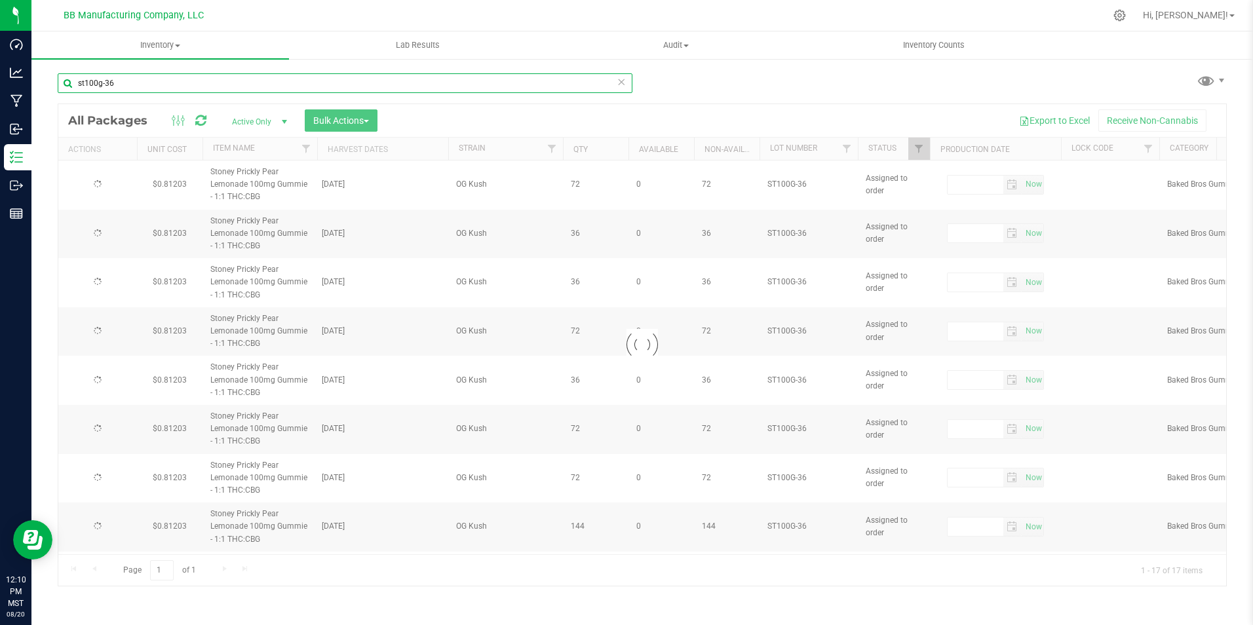
type input "[DATE]"
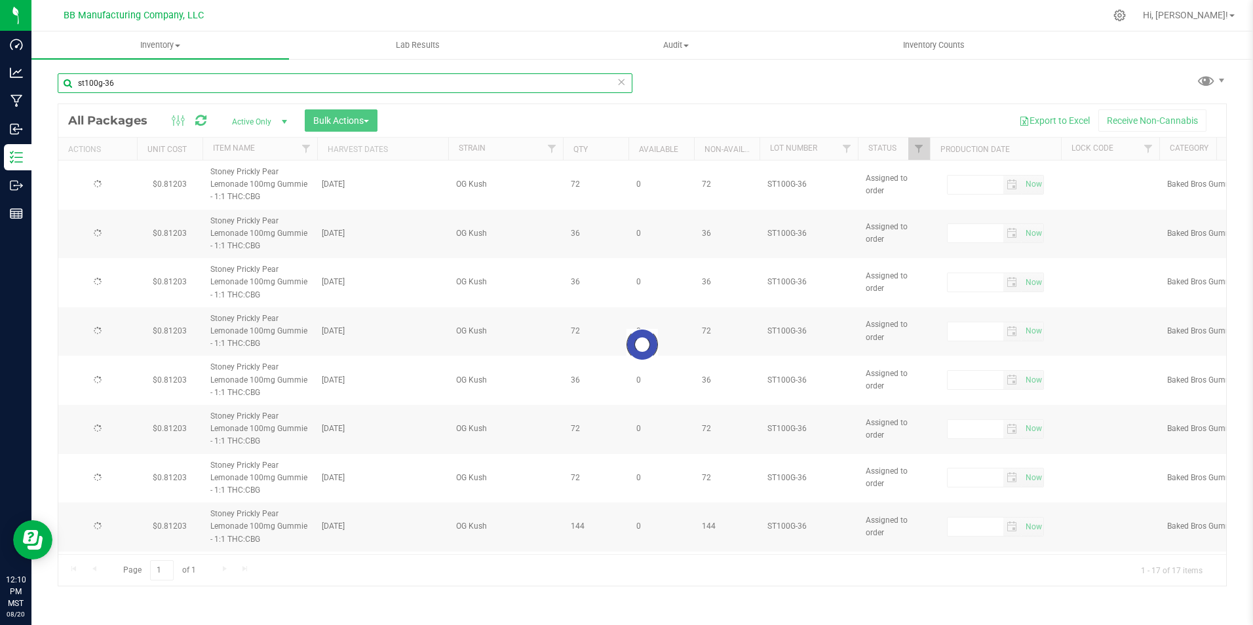
type input "[DATE]"
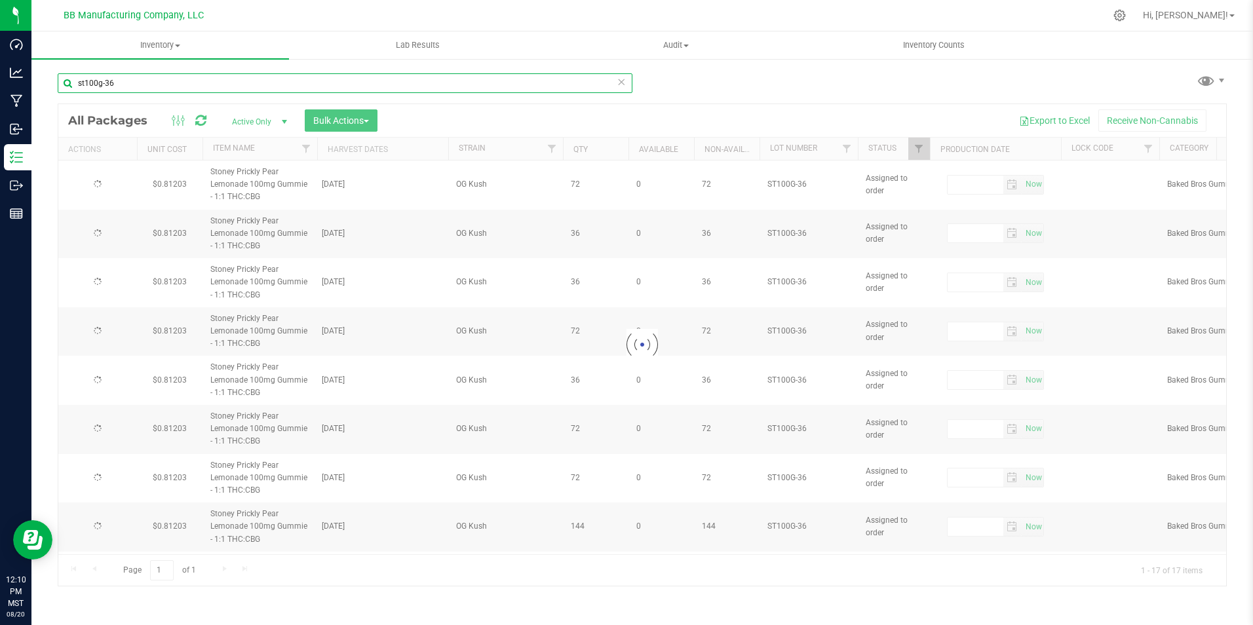
type input "[DATE]"
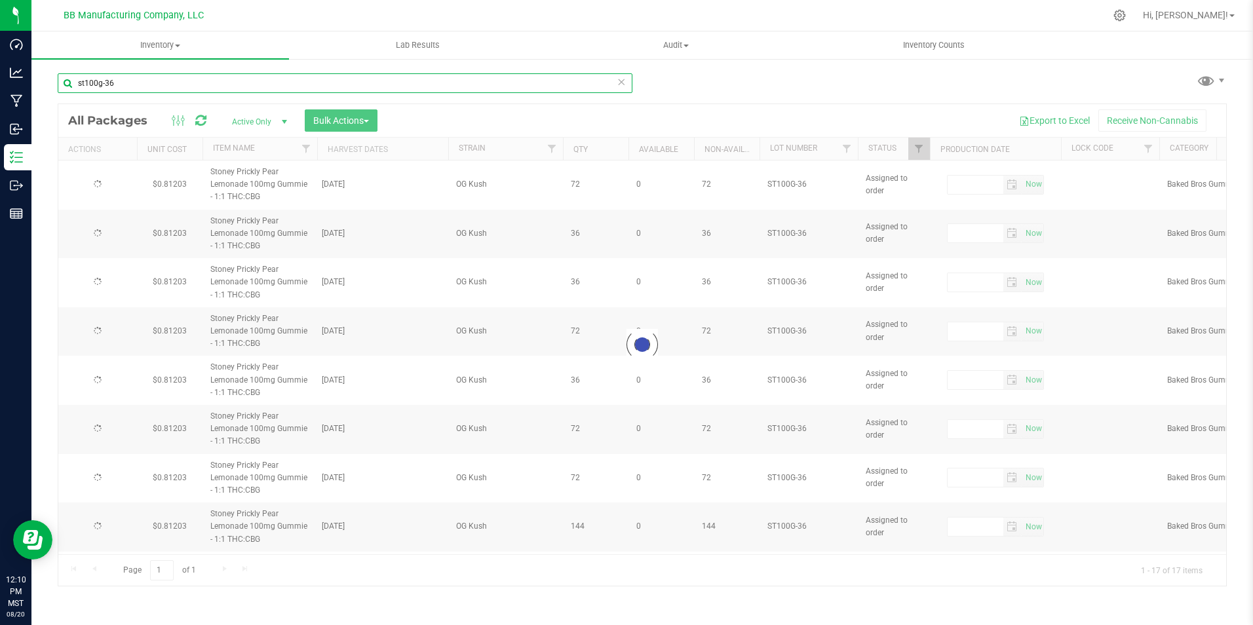
type input "[DATE]"
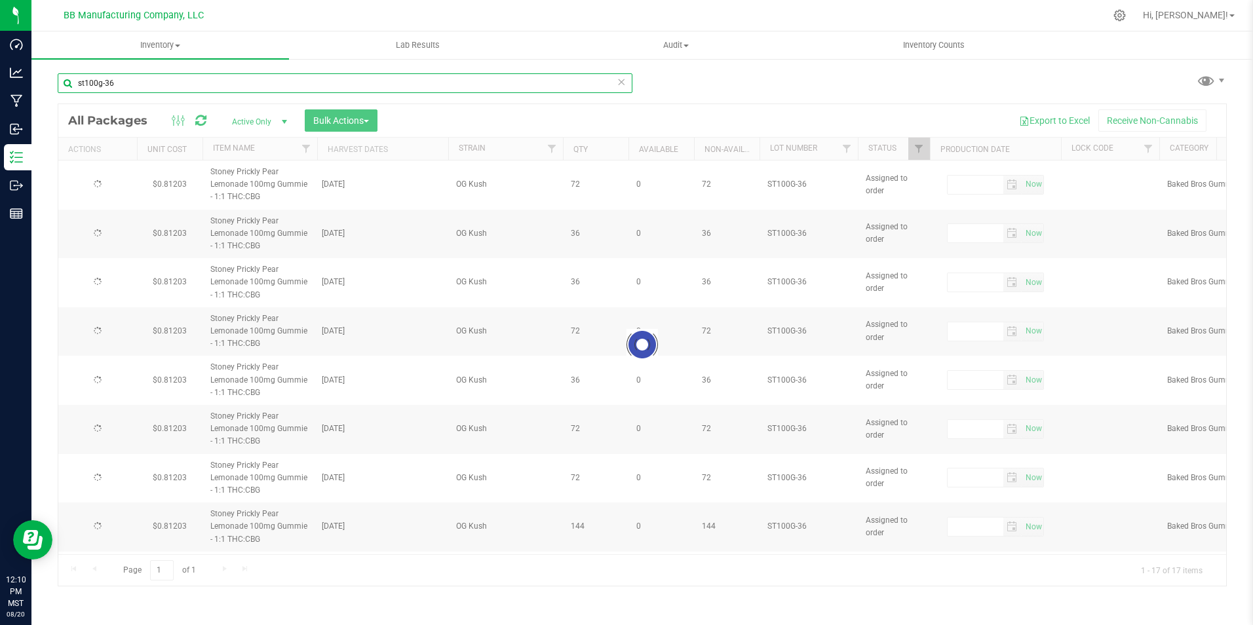
type input "[DATE]"
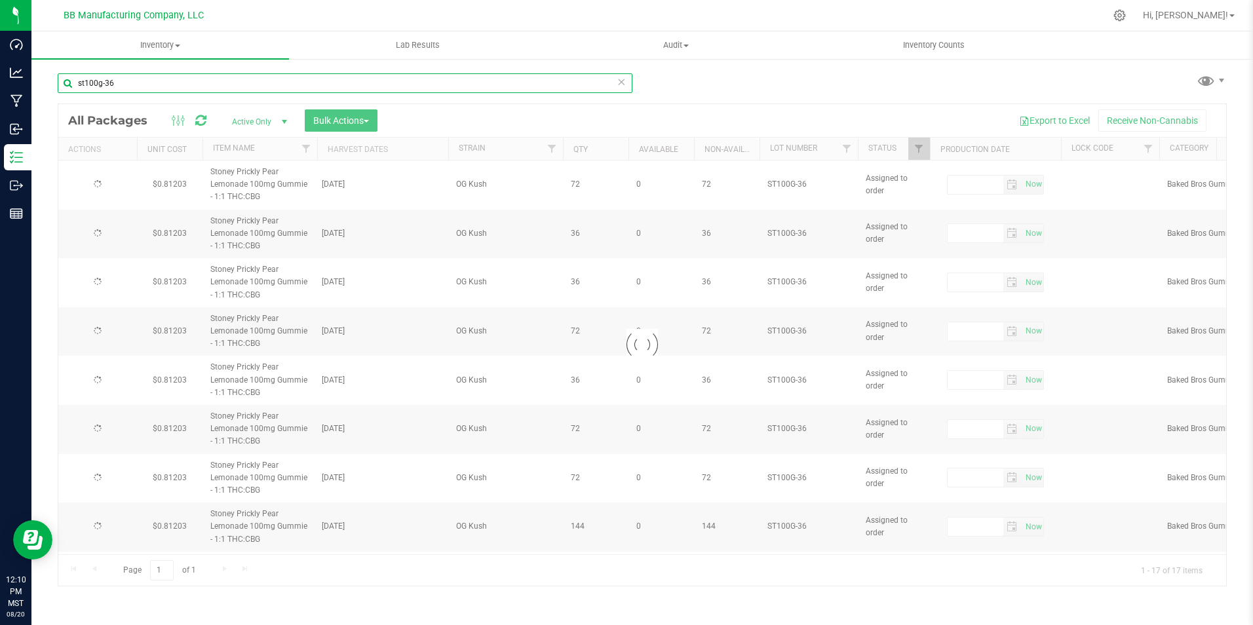
type input "[DATE]"
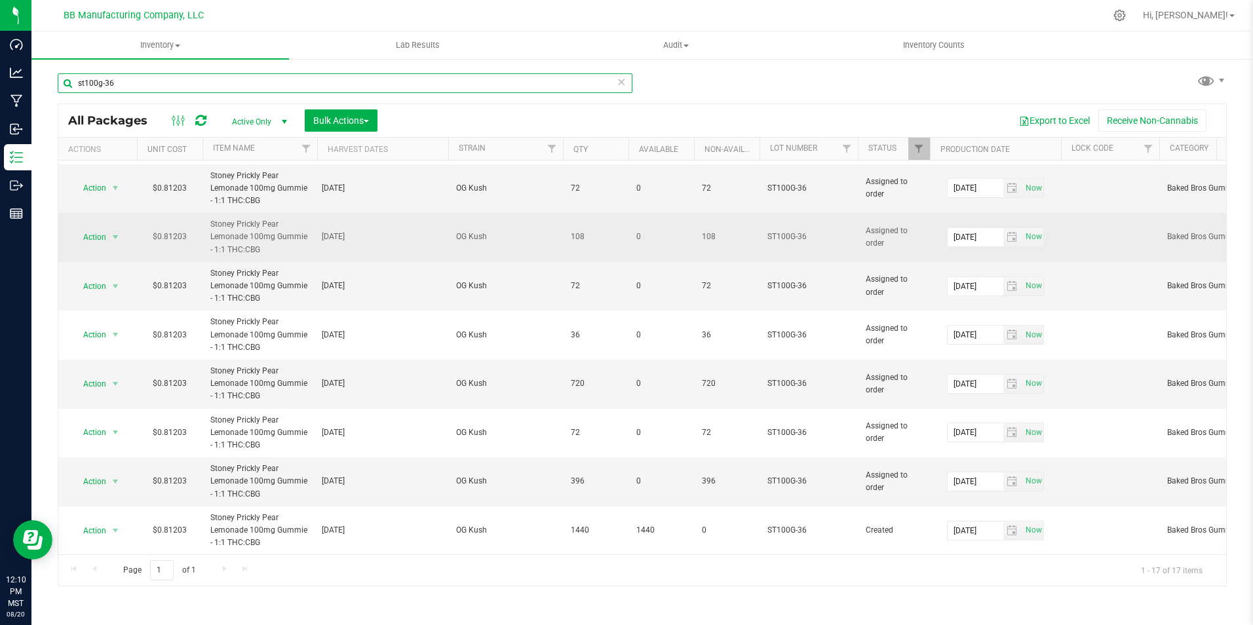
scroll to position [446, 0]
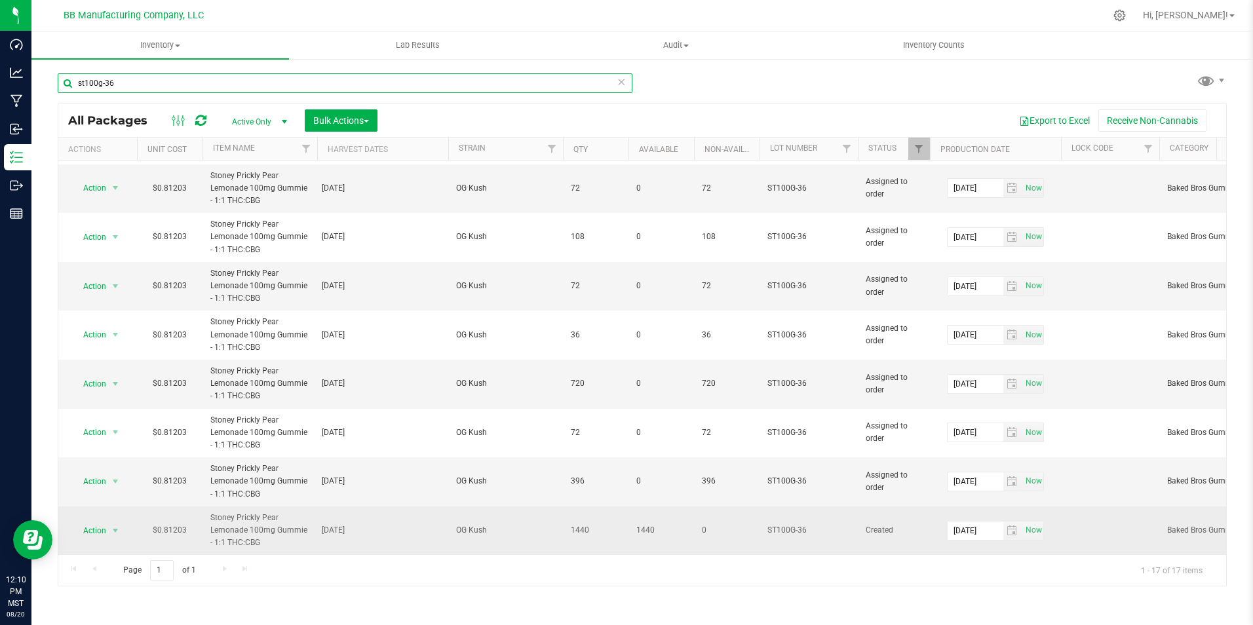
type input "st100g-36"
click at [100, 522] on span "Action" at bounding box center [88, 531] width 35 height 18
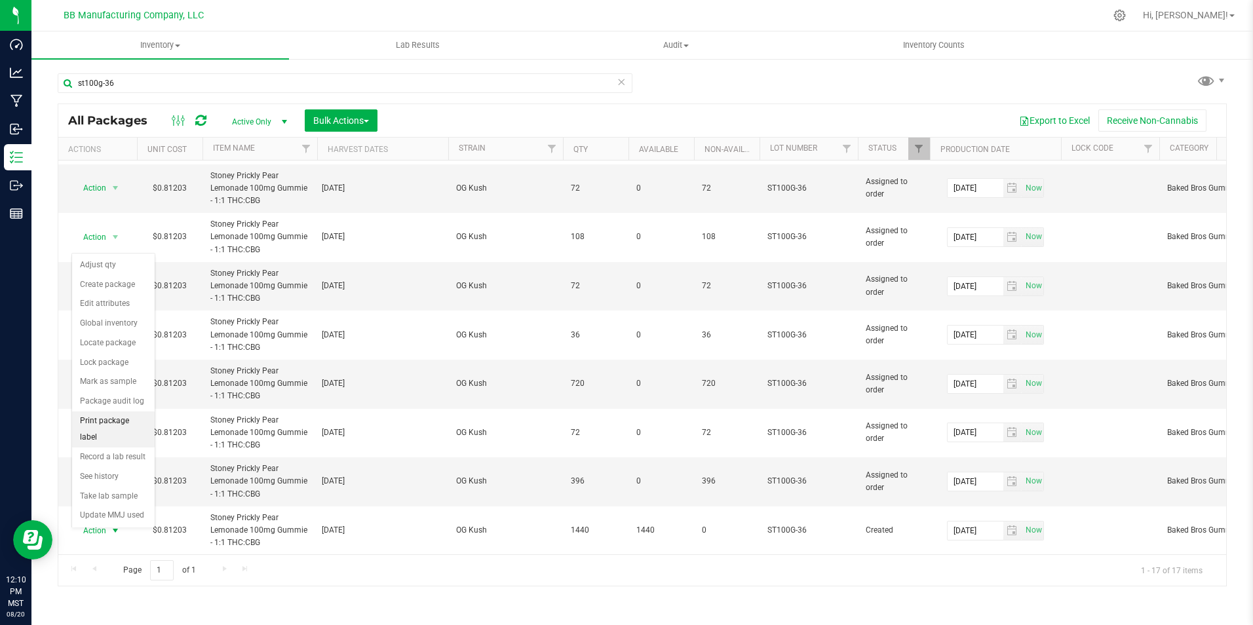
click at [117, 422] on li "Print package label" at bounding box center [113, 429] width 83 height 36
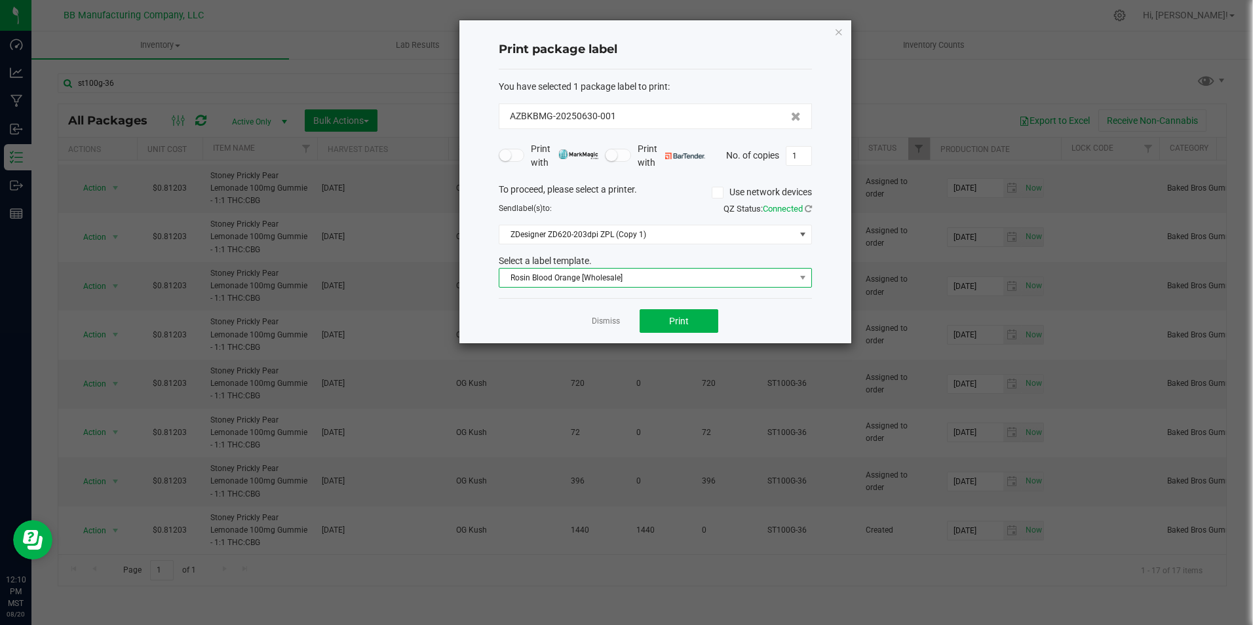
click at [674, 280] on span "Rosin Blood Orange [Wholesale]" at bounding box center [647, 278] width 296 height 18
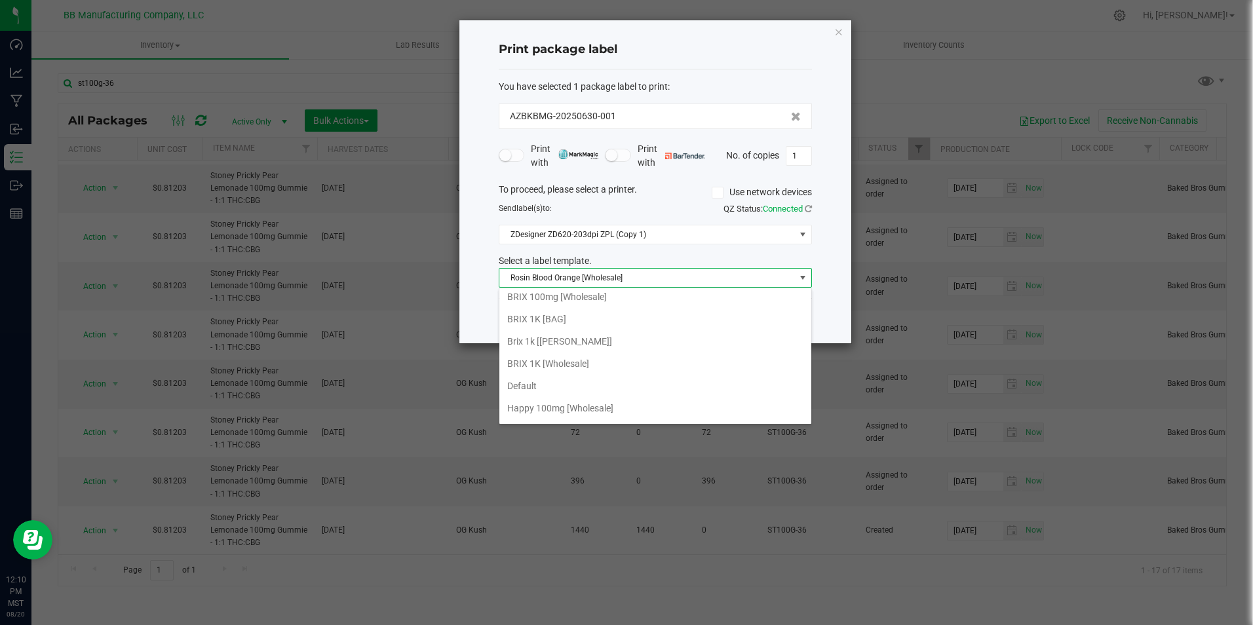
scroll to position [0, 0]
click at [614, 328] on li "Barcode ONLY (3.0 FINAL)" at bounding box center [655, 324] width 312 height 22
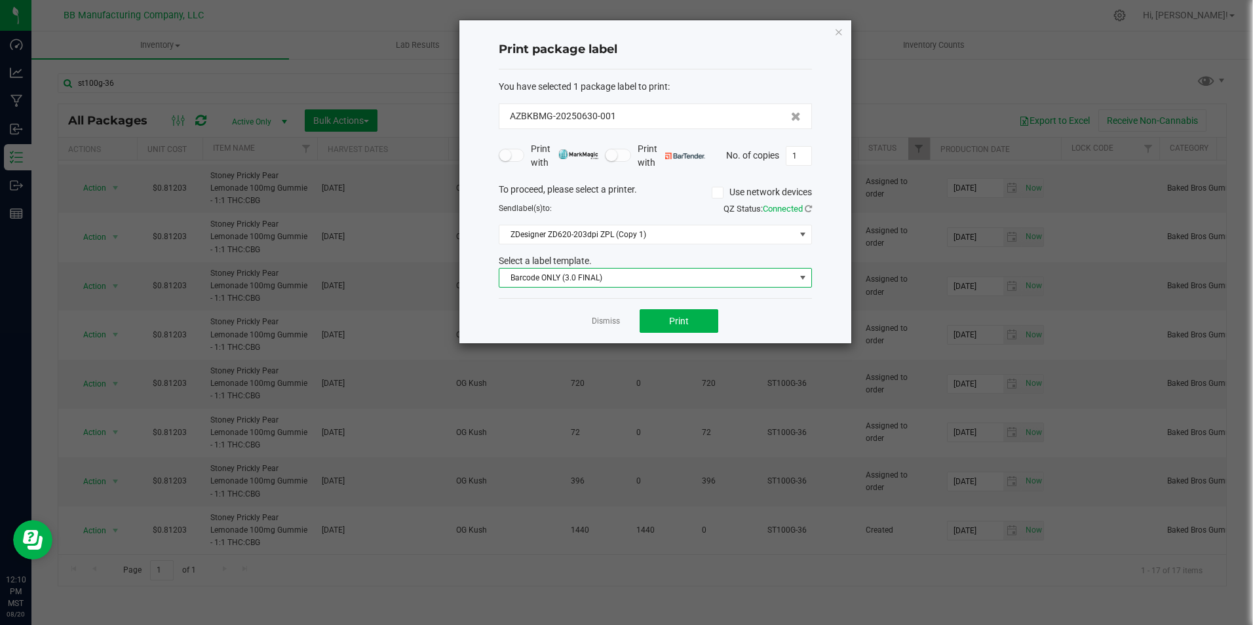
click at [695, 305] on div "Dismiss Print" at bounding box center [655, 320] width 313 height 45
click at [689, 314] on button "Print" at bounding box center [679, 321] width 79 height 24
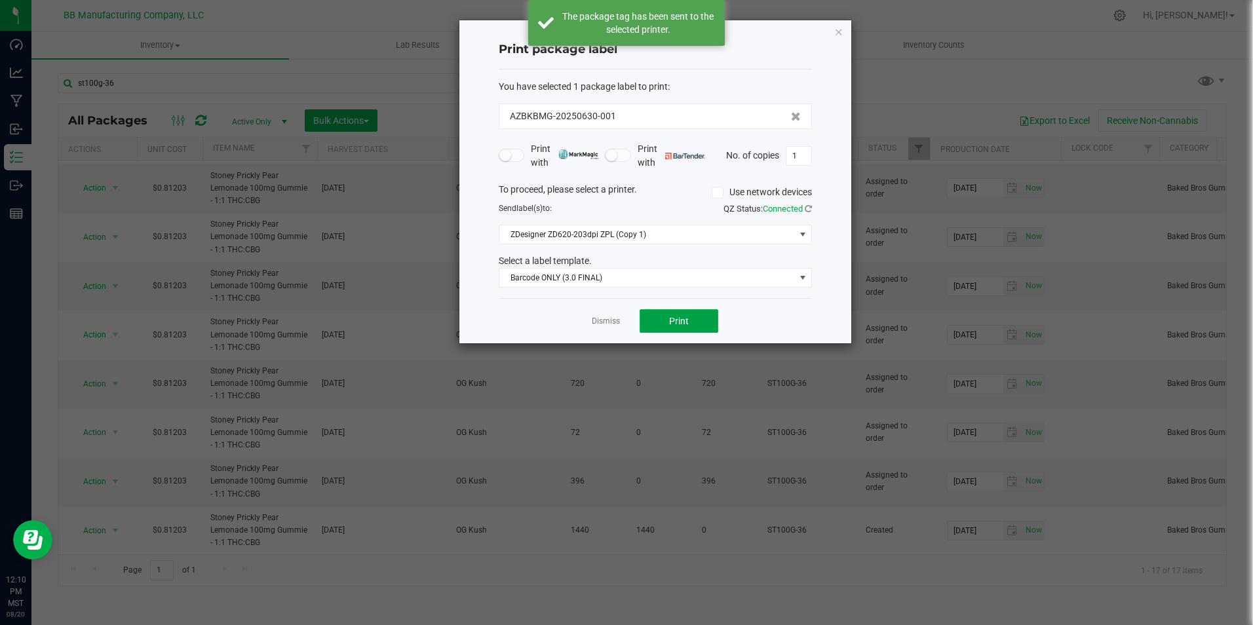
click at [689, 314] on button "Print" at bounding box center [679, 321] width 79 height 24
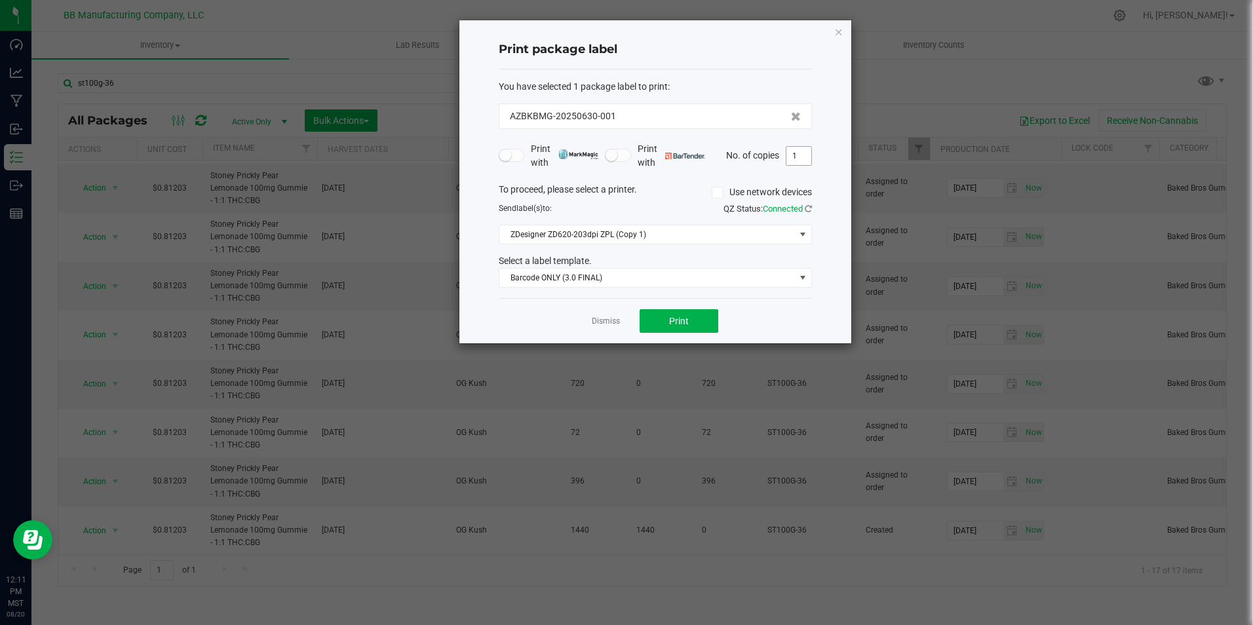
click at [802, 155] on input "1" at bounding box center [798, 156] width 25 height 18
type input "1,450"
click at [698, 308] on div "Dismiss Print" at bounding box center [655, 320] width 313 height 45
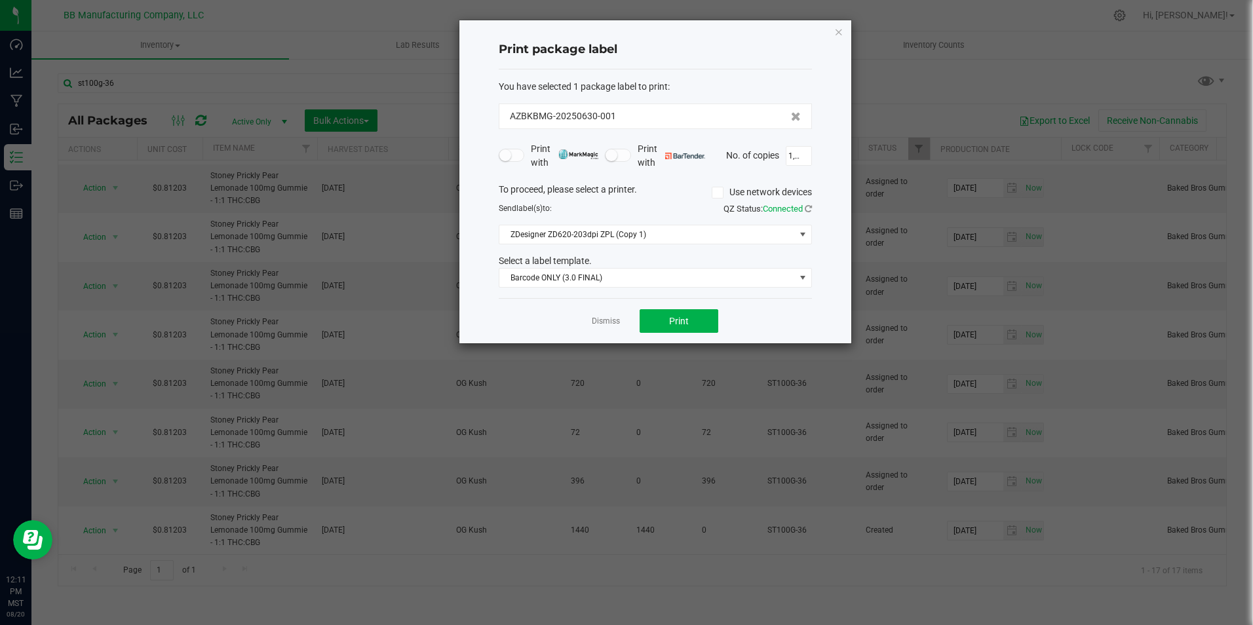
scroll to position [0, 0]
click at [695, 317] on button "Print" at bounding box center [679, 321] width 79 height 24
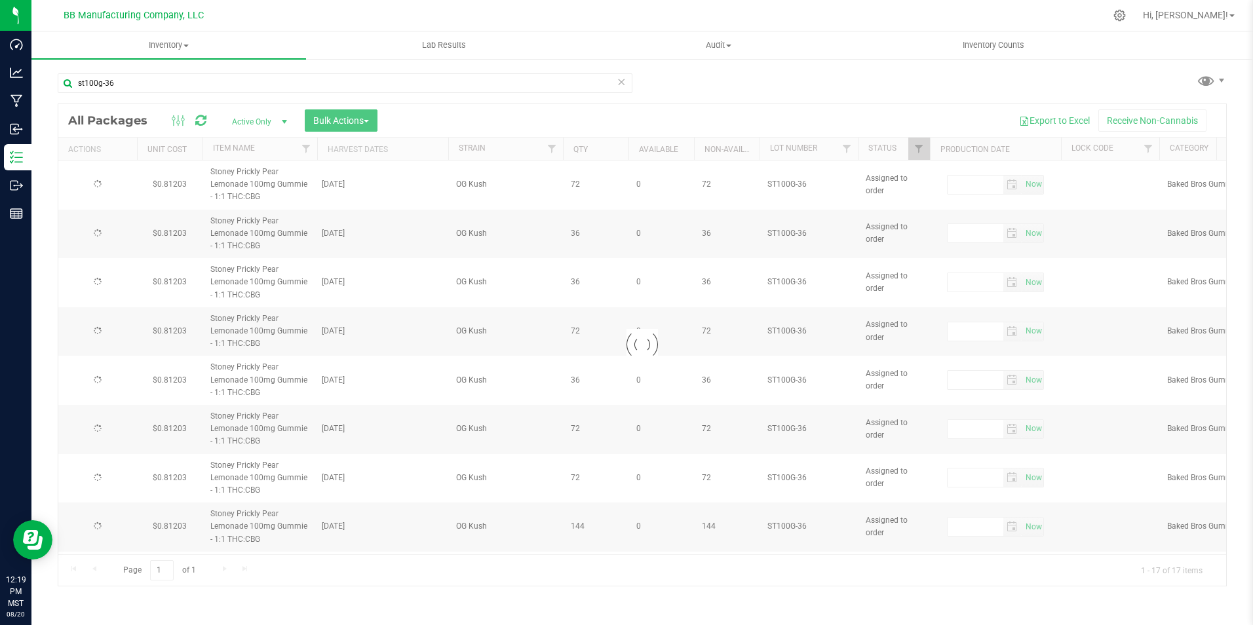
type input "[DATE]"
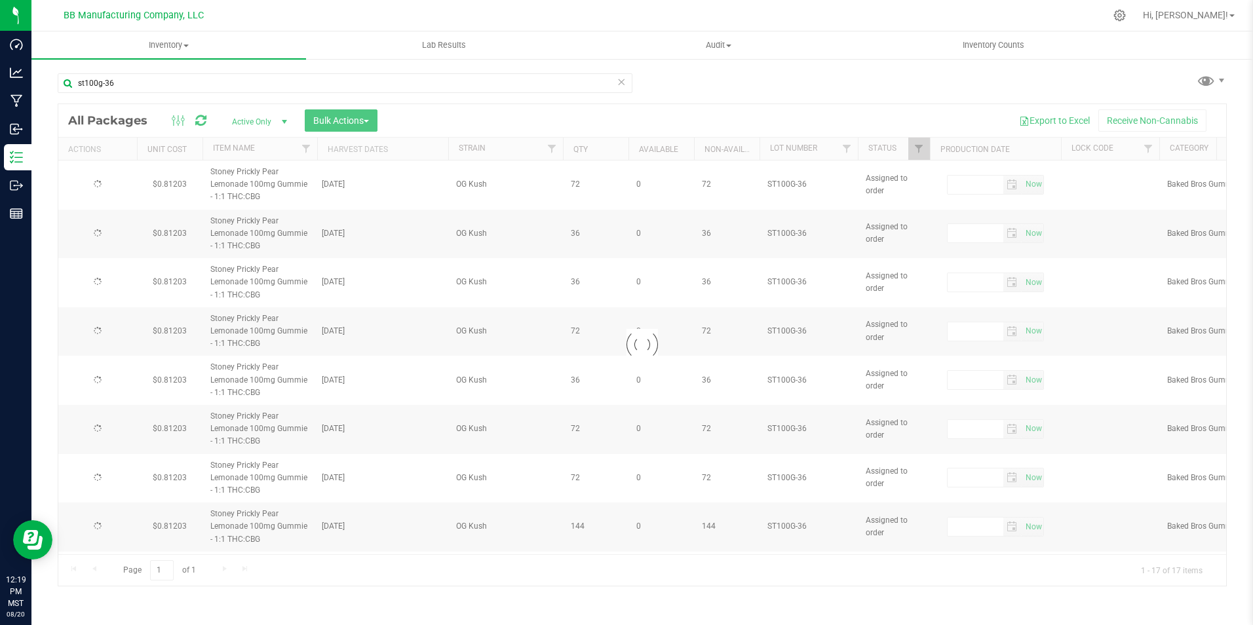
type input "[DATE]"
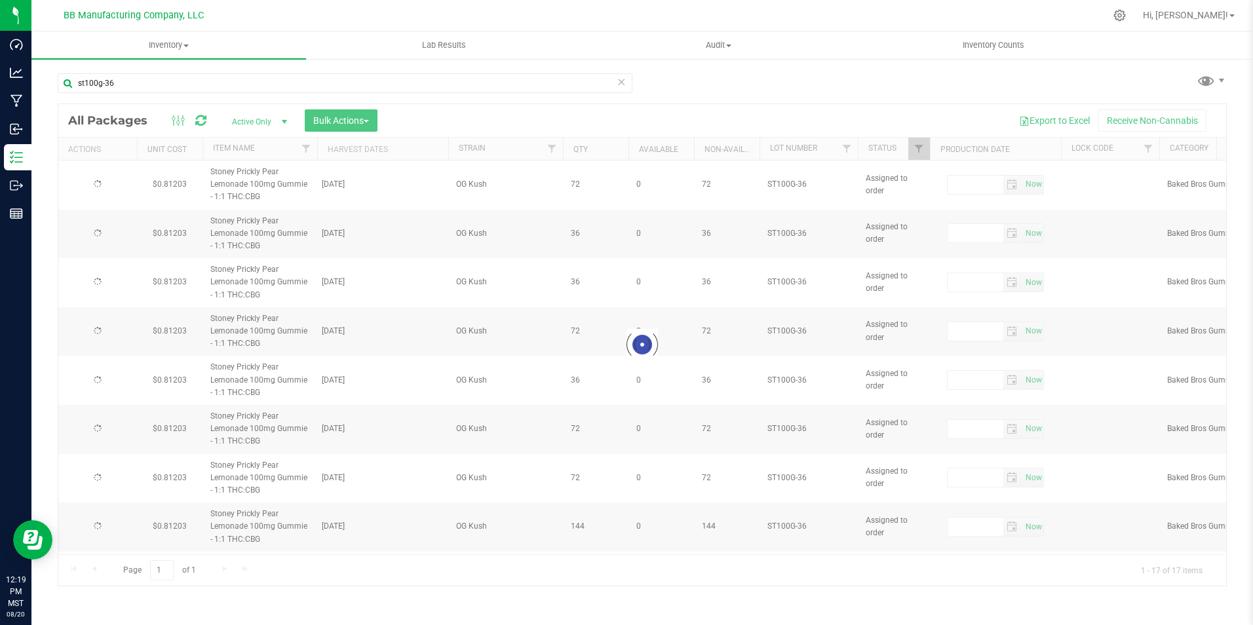
type input "[DATE]"
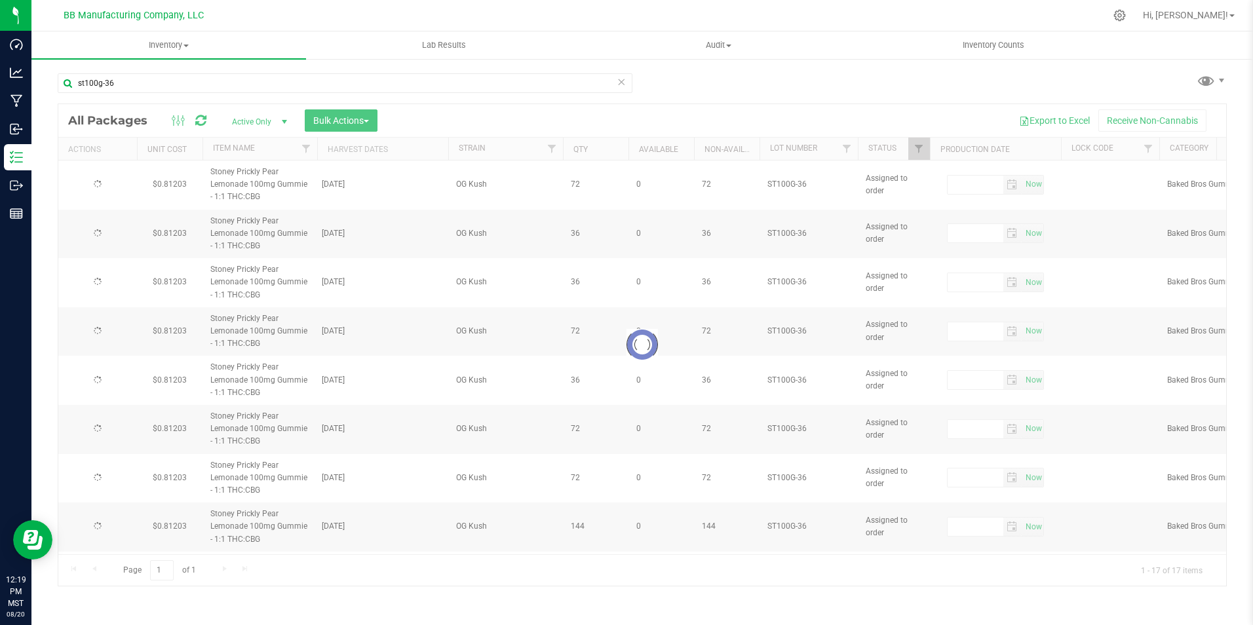
type input "[DATE]"
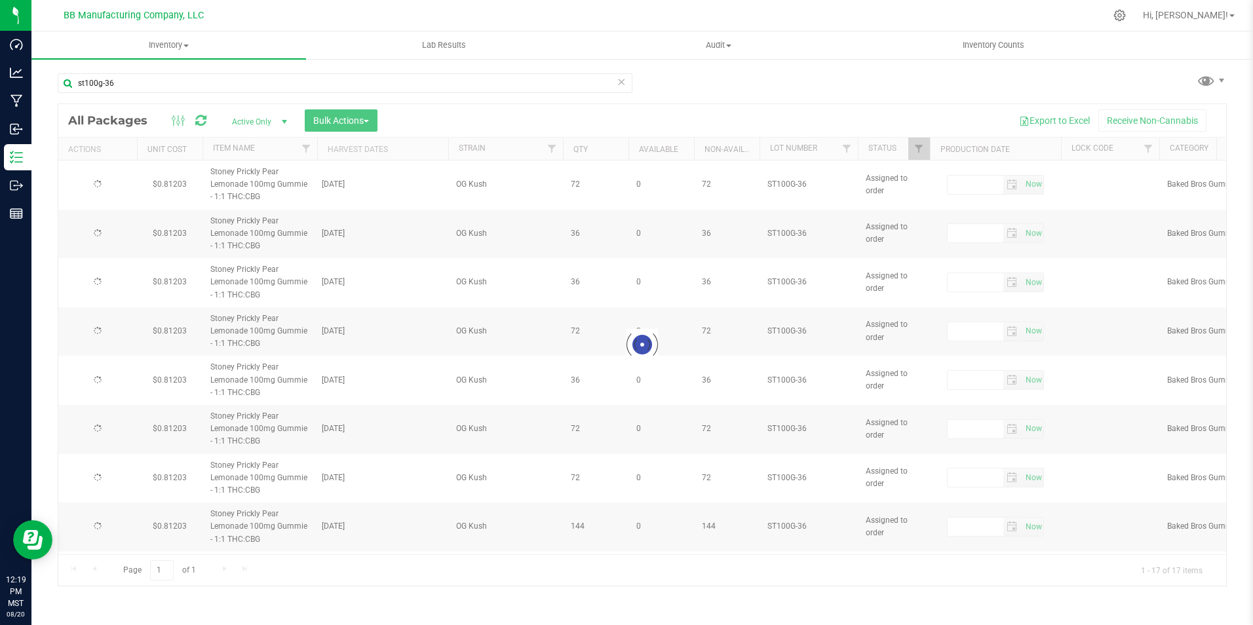
type input "[DATE]"
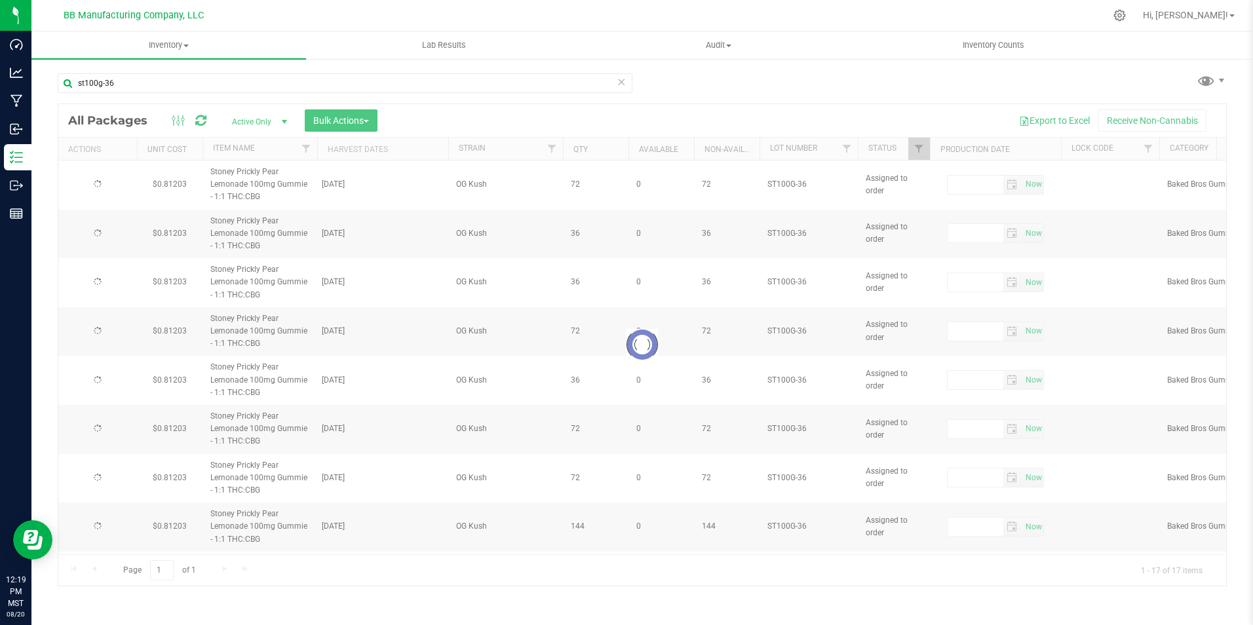
type input "[DATE]"
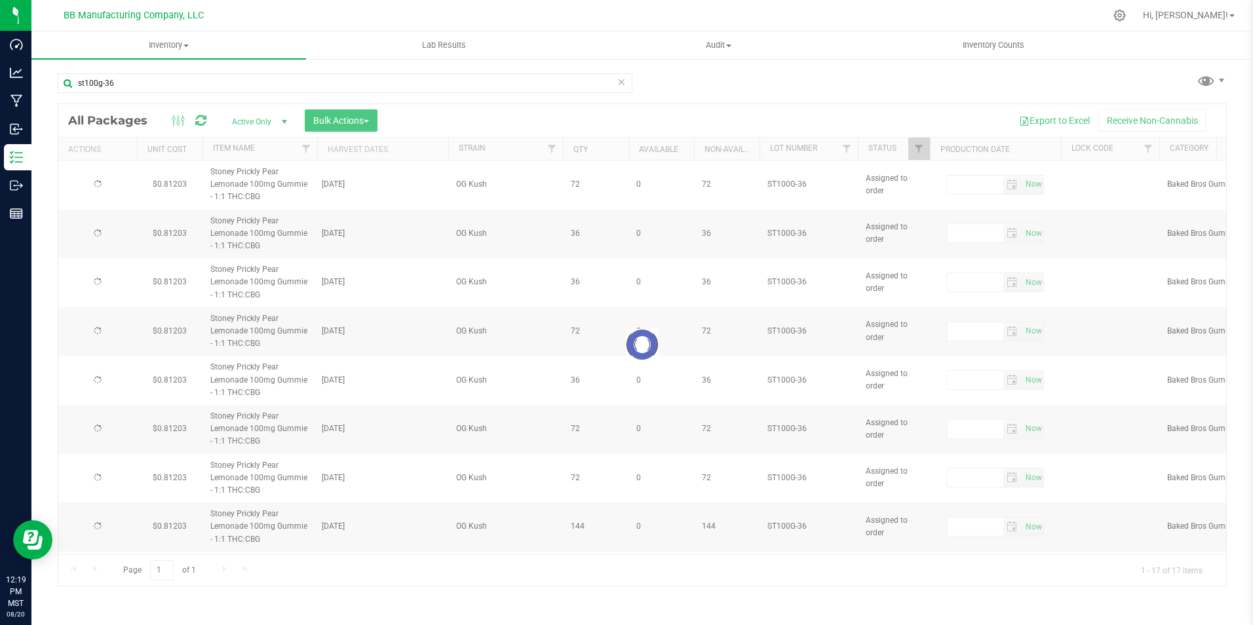
type input "[DATE]"
